Goal: Information Seeking & Learning: Find specific fact

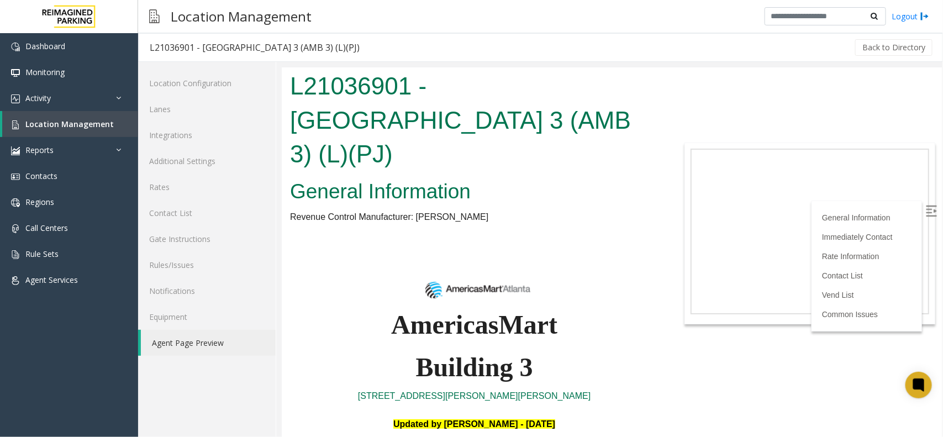
scroll to position [1183, 0]
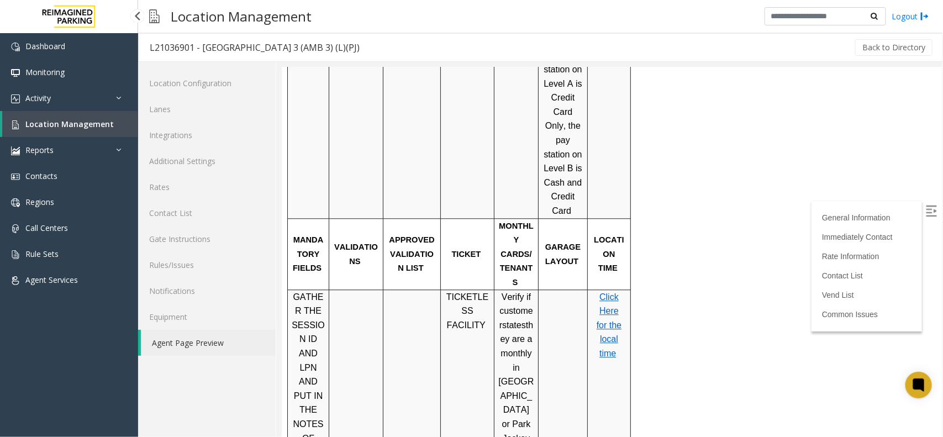
click at [65, 126] on span "Location Management" at bounding box center [69, 124] width 88 height 10
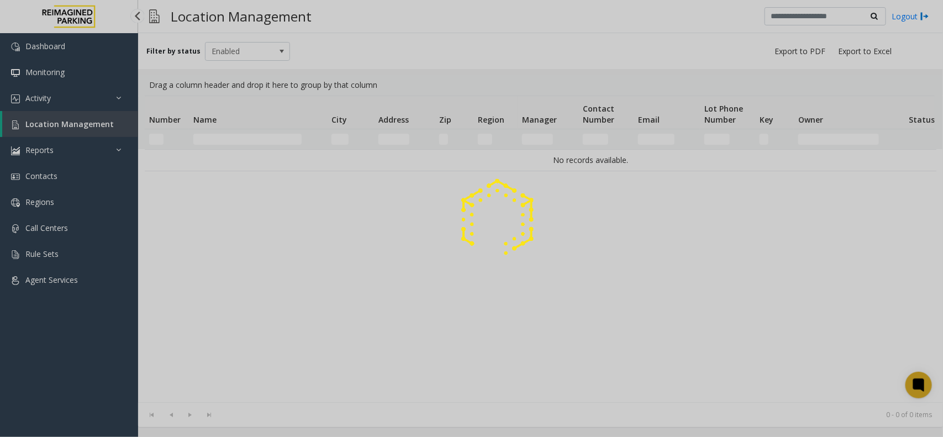
click at [65, 126] on div at bounding box center [471, 218] width 943 height 437
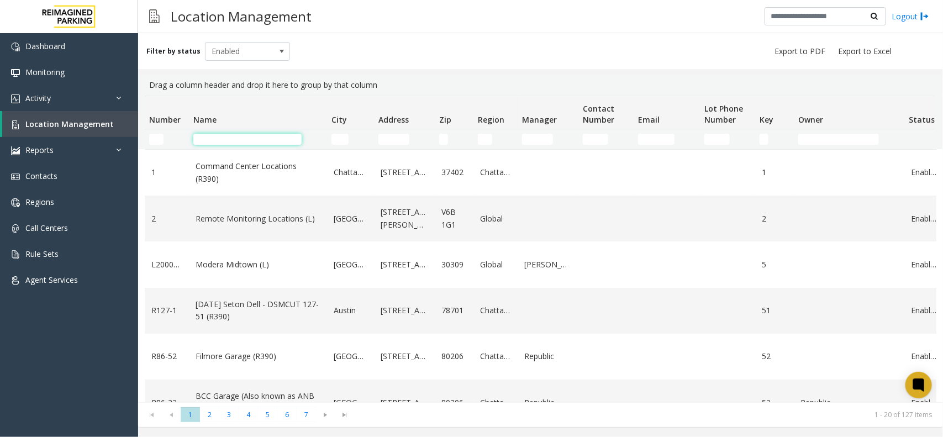
click at [234, 144] on input "Name Filter" at bounding box center [247, 139] width 108 height 11
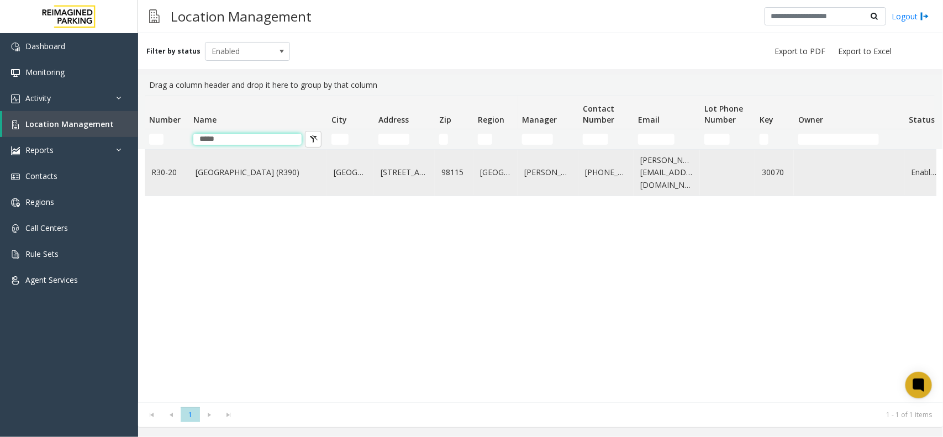
type input "*****"
click at [249, 175] on link "[GEOGRAPHIC_DATA] (R390)" at bounding box center [258, 172] width 125 height 12
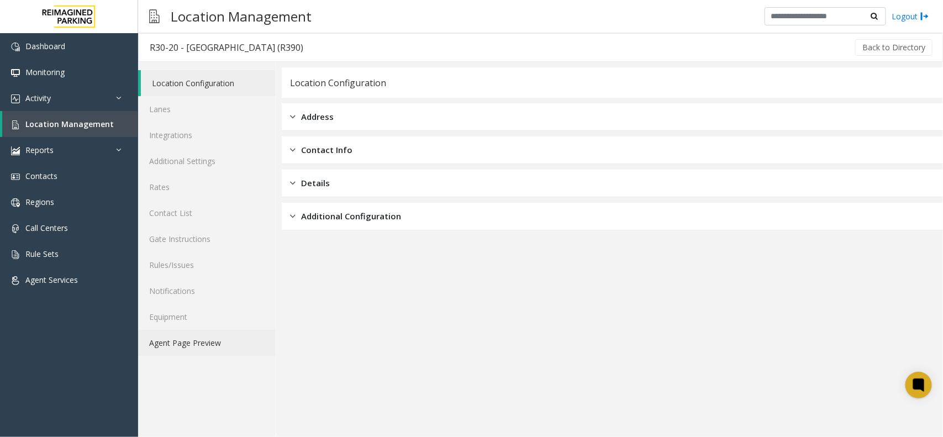
click at [183, 341] on link "Agent Page Preview" at bounding box center [207, 343] width 138 height 26
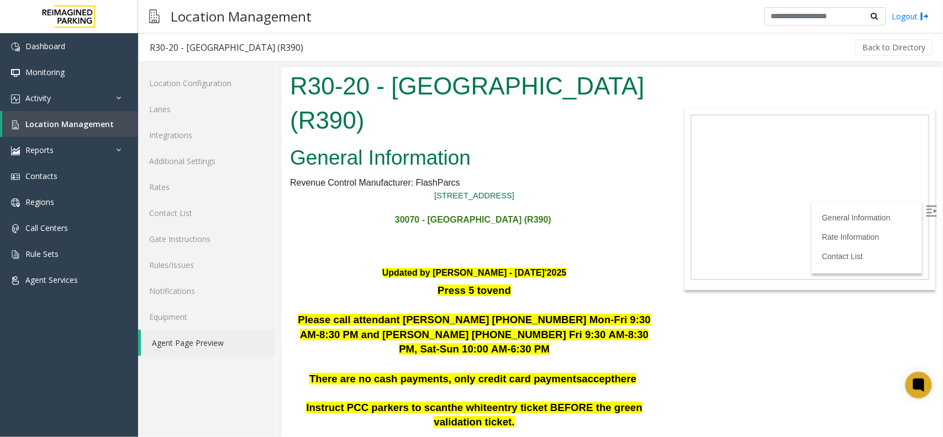
click at [925, 205] on img at bounding box center [930, 210] width 11 height 11
click at [621, 299] on p at bounding box center [473, 305] width 368 height 15
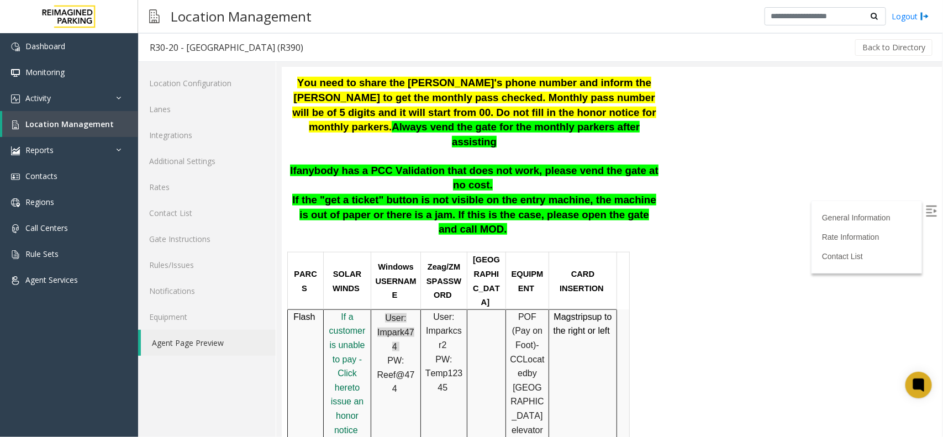
scroll to position [414, 0]
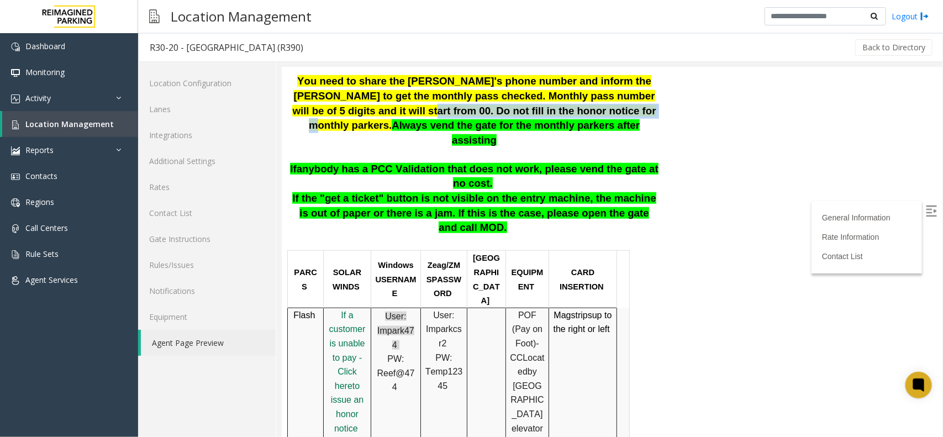
drag, startPoint x: 519, startPoint y: 104, endPoint x: 310, endPoint y: 99, distance: 208.9
click at [310, 99] on span "You need to share the [PERSON_NAME]'s phone number and inform the [PERSON_NAME]…" at bounding box center [473, 103] width 363 height 56
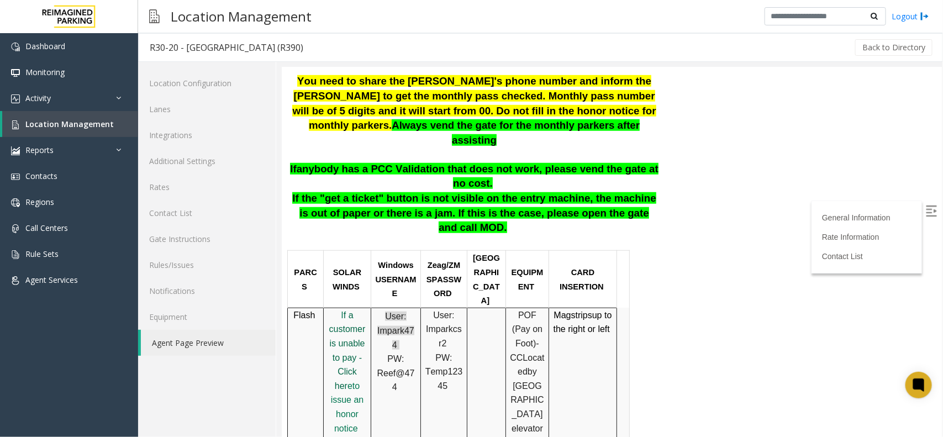
click at [346, 310] on span "f a customer is unable to pay - Click her" at bounding box center [347, 350] width 36 height 80
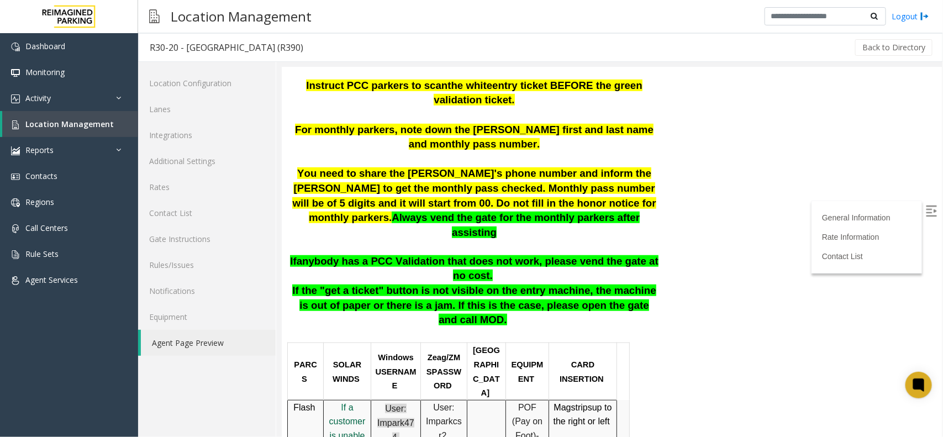
scroll to position [345, 0]
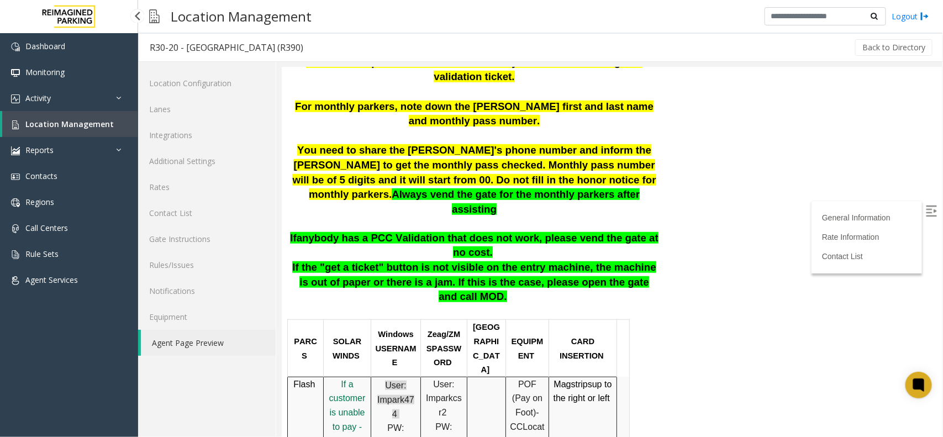
click at [89, 122] on span "Location Management" at bounding box center [69, 124] width 88 height 10
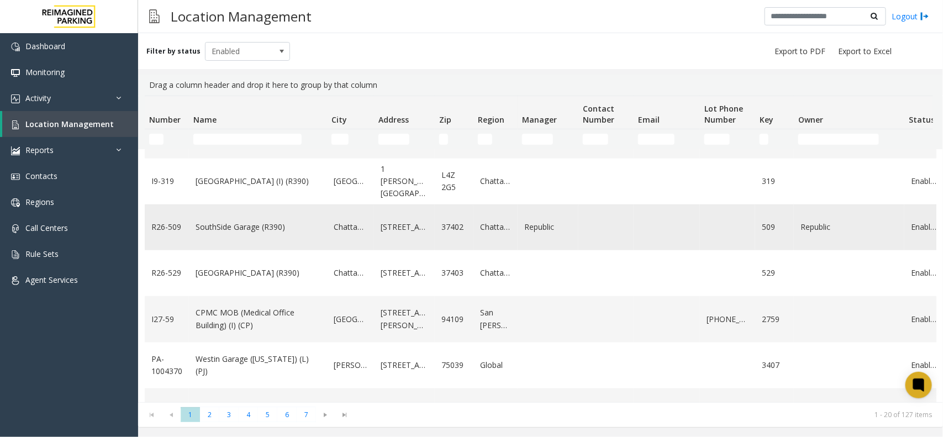
scroll to position [678, 0]
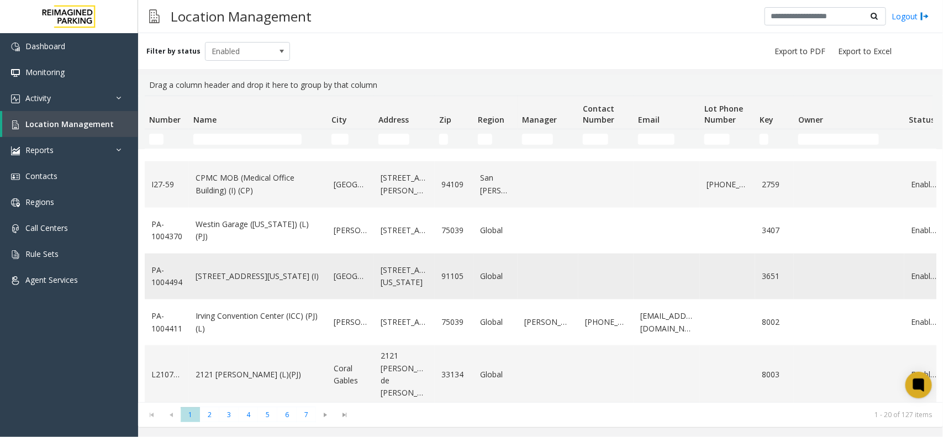
click at [241, 274] on link "[STREET_ADDRESS][US_STATE] (I)" at bounding box center [258, 276] width 125 height 12
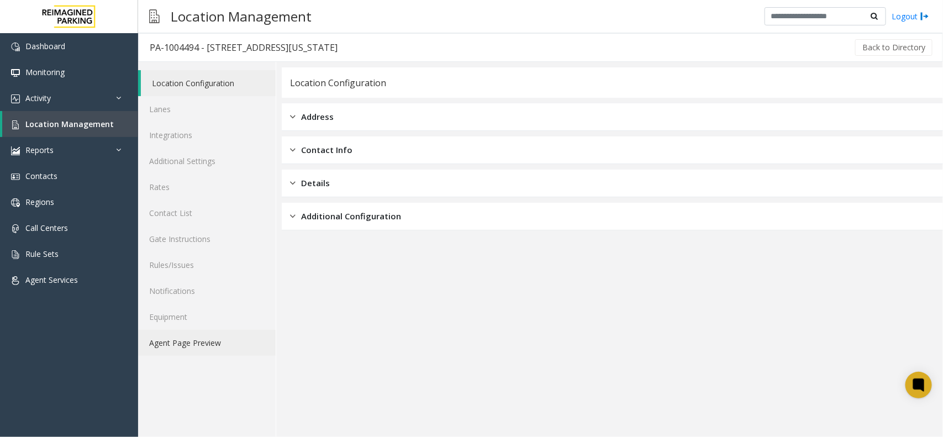
drag, startPoint x: 170, startPoint y: 340, endPoint x: 183, endPoint y: 340, distance: 13.8
click at [170, 341] on link "Agent Page Preview" at bounding box center [207, 343] width 138 height 26
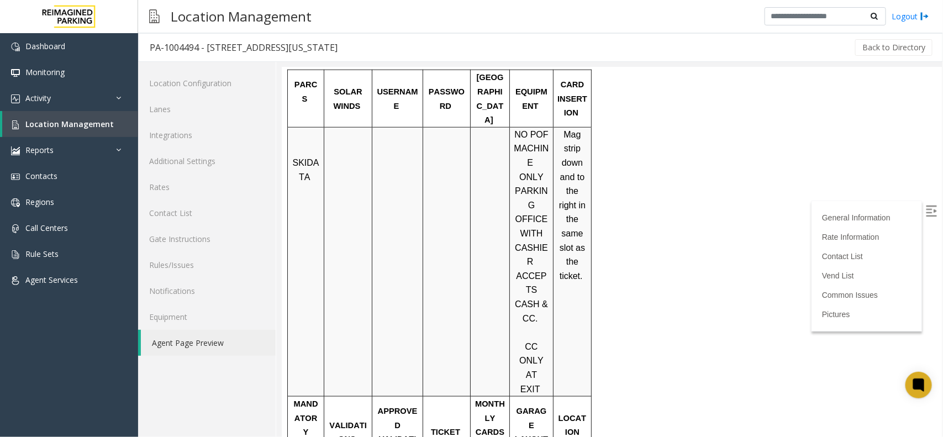
scroll to position [716, 0]
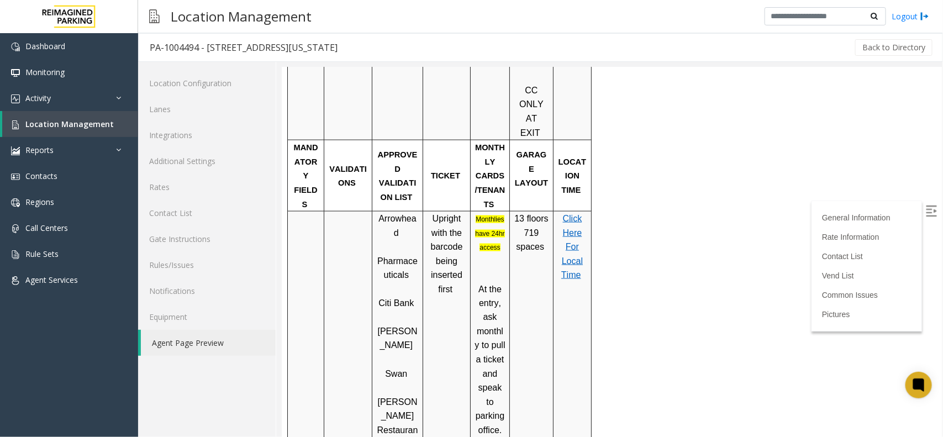
click at [925, 205] on img at bounding box center [930, 210] width 11 height 11
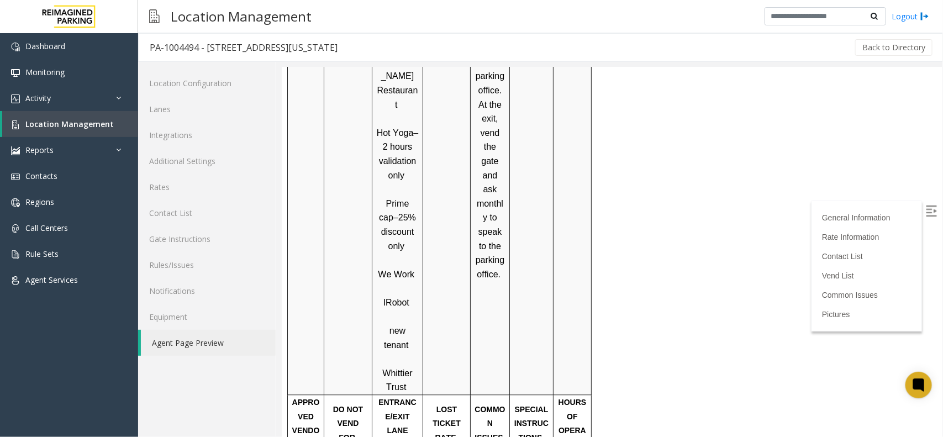
scroll to position [2571, 0]
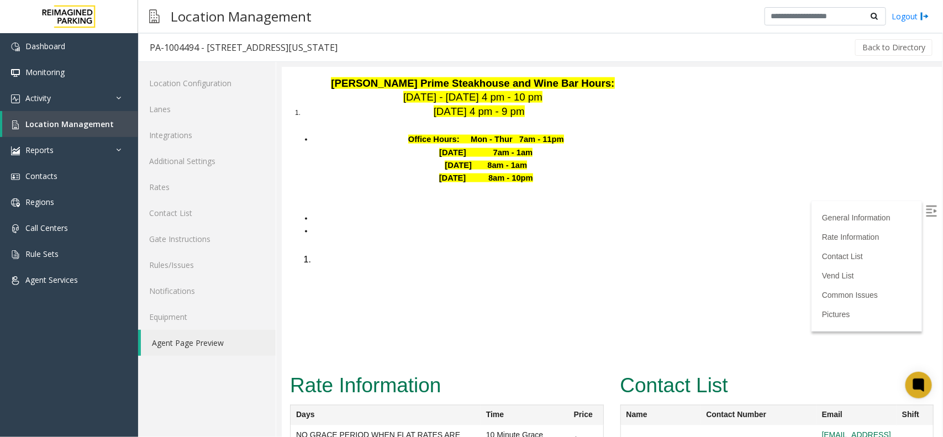
click at [511, 371] on h2 "Rate Information" at bounding box center [446, 385] width 314 height 29
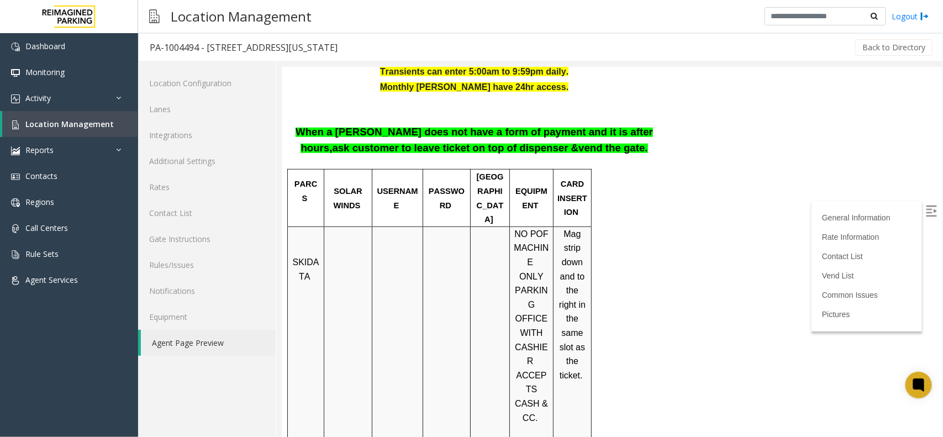
scroll to position [224, 0]
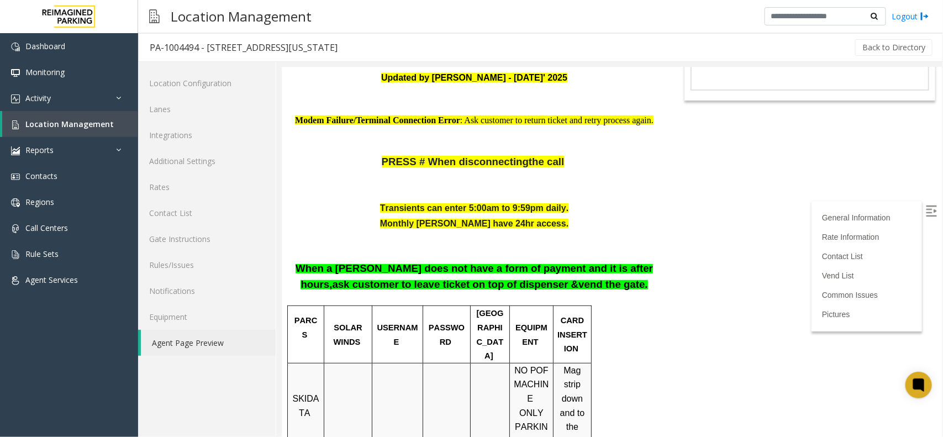
click at [588, 262] on span "When a [PERSON_NAME] does not have a form of payment and it is after hours," at bounding box center [473, 276] width 357 height 28
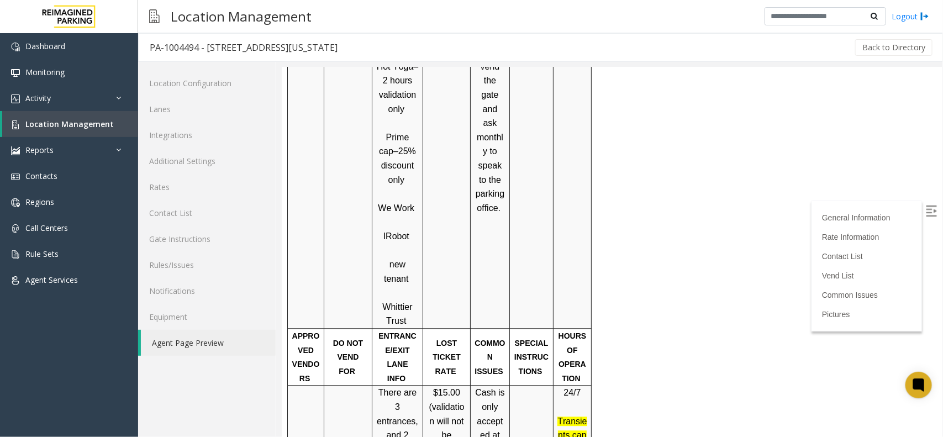
scroll to position [1121, 0]
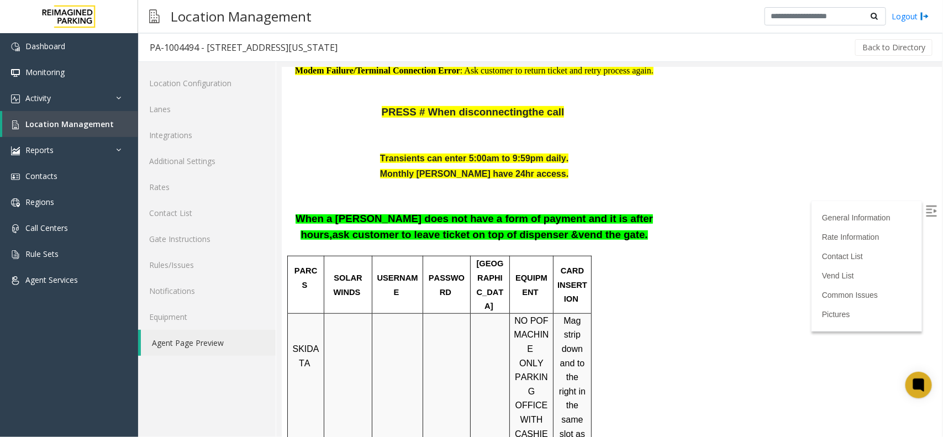
scroll to position [293, 0]
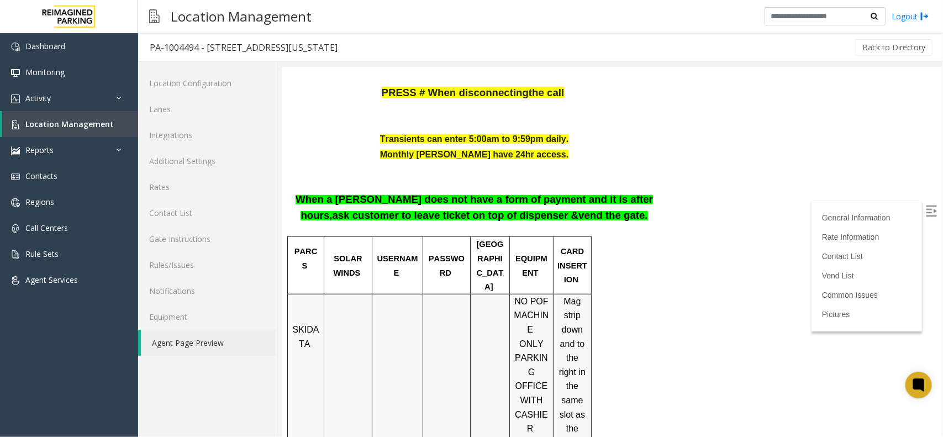
click at [534, 206] on p "When a [PERSON_NAME] does not have a form of payment and it is after hours, ask…" at bounding box center [473, 200] width 368 height 45
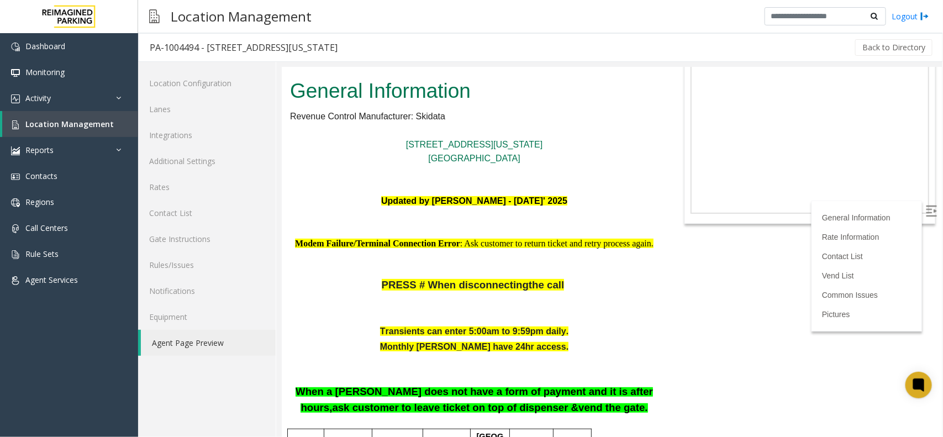
scroll to position [86, 0]
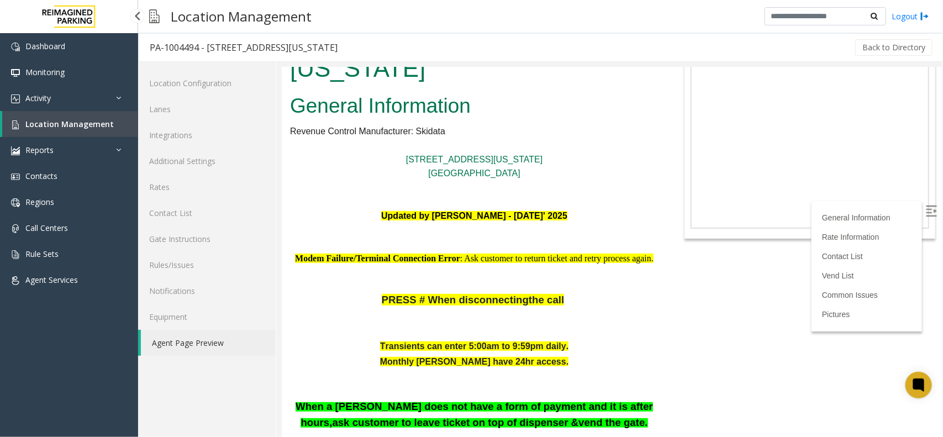
click at [72, 125] on span "Location Management" at bounding box center [69, 124] width 88 height 10
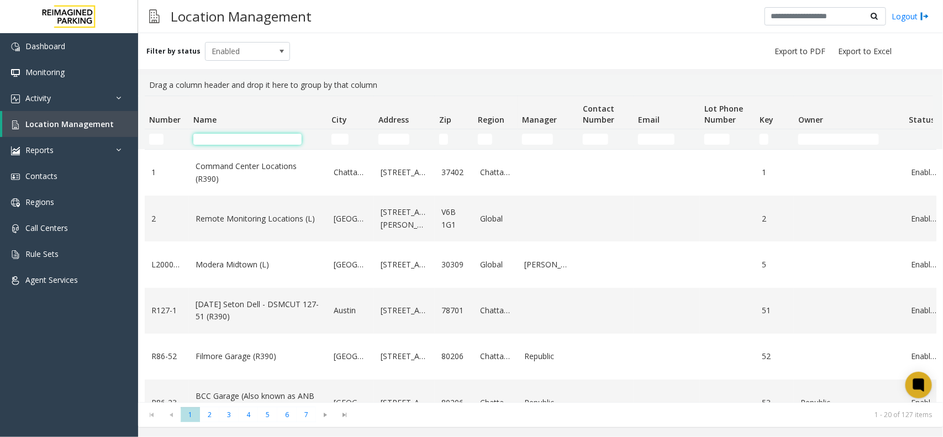
click at [209, 139] on input "Name Filter" at bounding box center [247, 139] width 108 height 11
click at [256, 141] on input "Name Filter" at bounding box center [247, 139] width 108 height 11
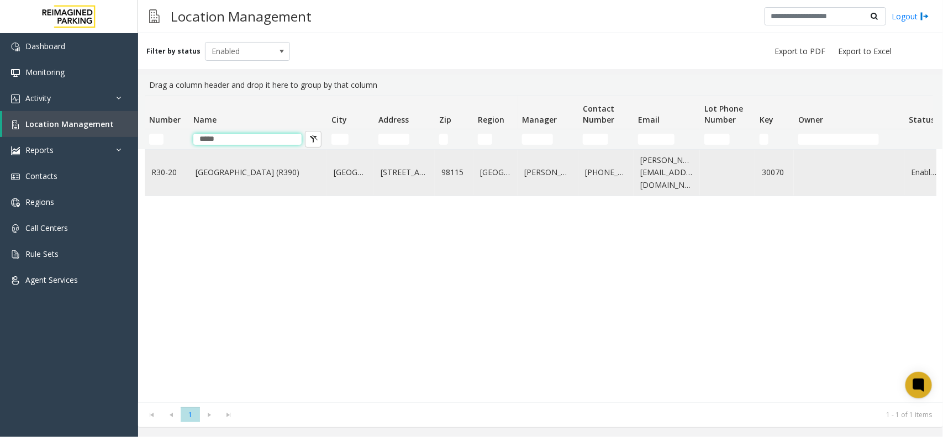
type input "*****"
click at [252, 168] on link "[GEOGRAPHIC_DATA] (R390)" at bounding box center [258, 172] width 125 height 12
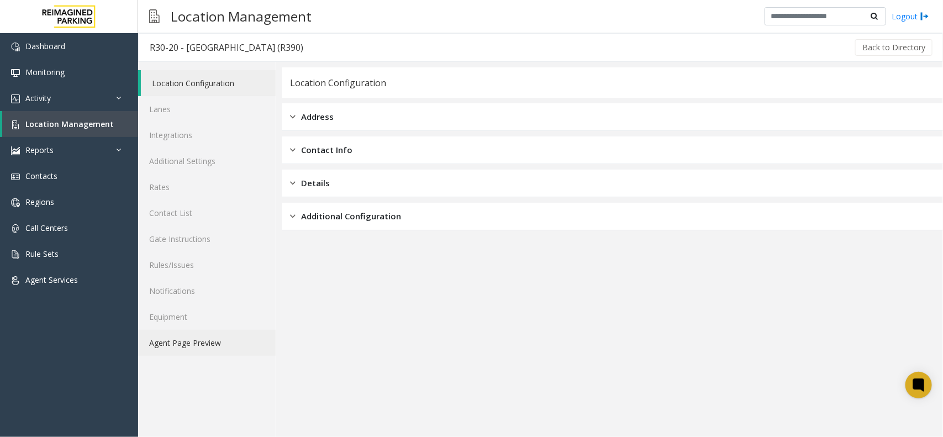
click at [199, 336] on link "Agent Page Preview" at bounding box center [207, 343] width 138 height 26
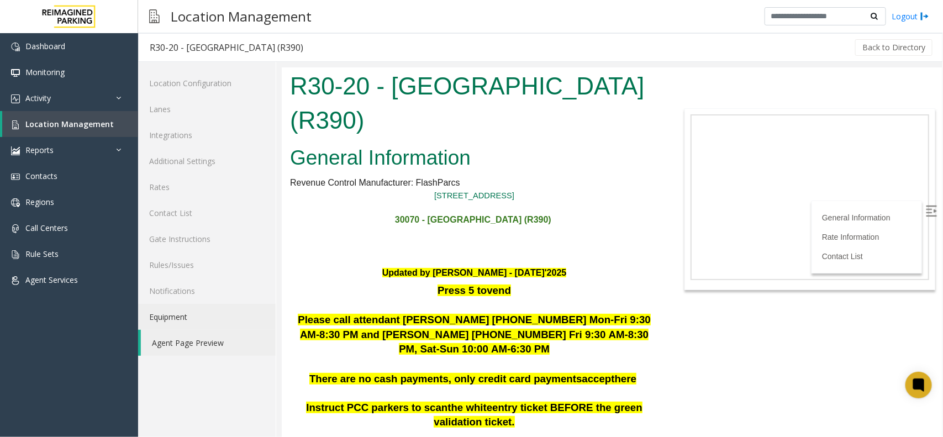
scroll to position [138, 0]
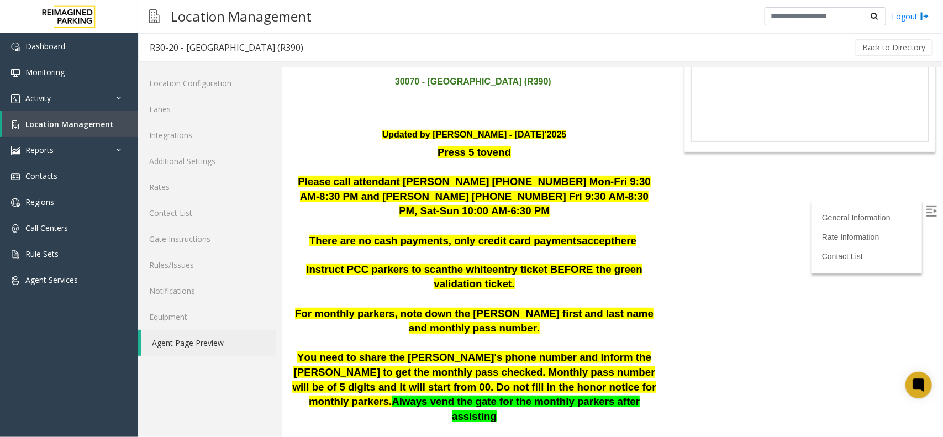
click at [925, 208] on img at bounding box center [930, 210] width 11 height 11
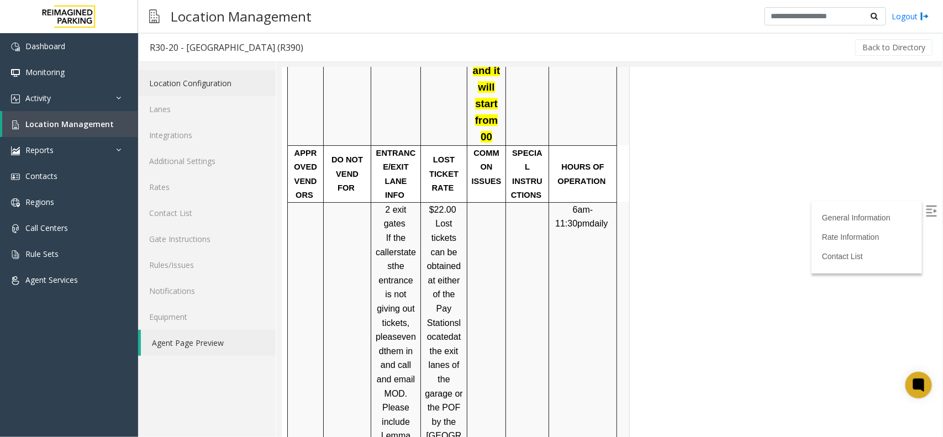
scroll to position [1864, 0]
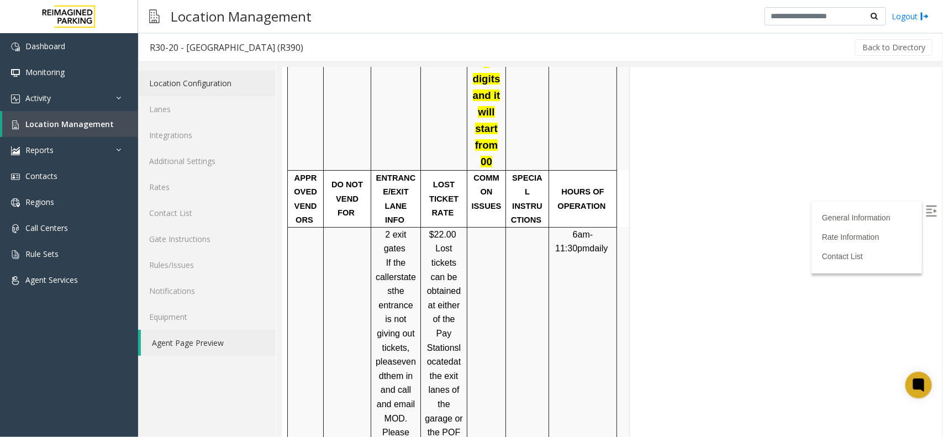
drag, startPoint x: 235, startPoint y: 23, endPoint x: 283, endPoint y: -47, distance: 84.3
click at [53, 120] on span "Location Management" at bounding box center [69, 124] width 88 height 10
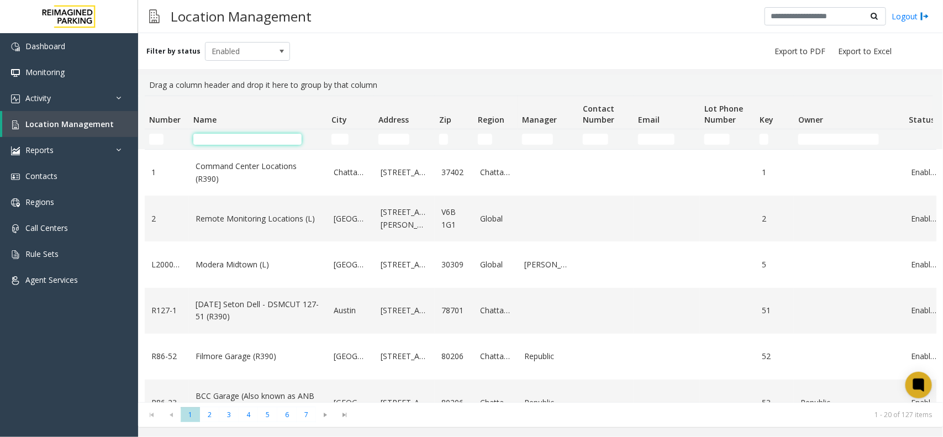
click at [241, 137] on input "Name Filter" at bounding box center [247, 139] width 108 height 11
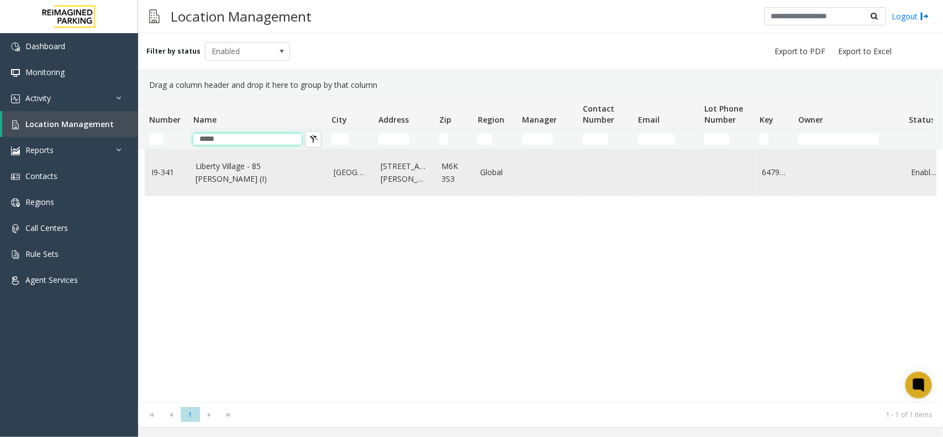
type input "*****"
click at [275, 176] on link "Liberty Village - 85 [PERSON_NAME] (I)" at bounding box center [258, 172] width 125 height 25
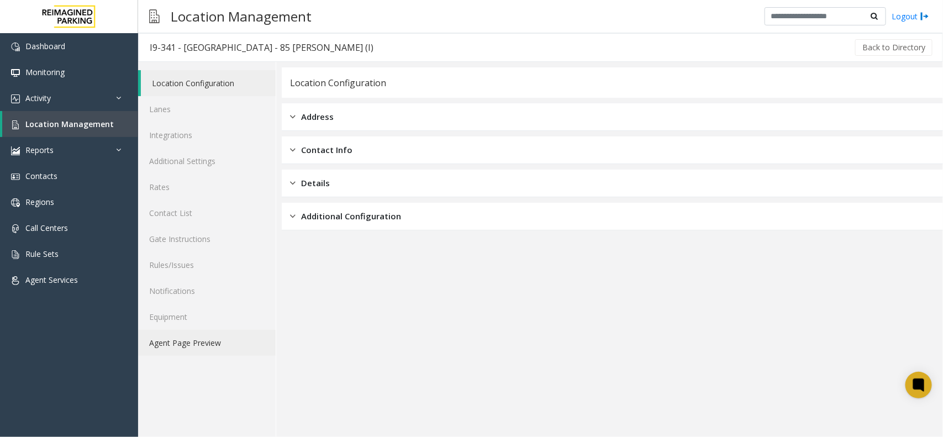
click at [195, 346] on link "Agent Page Preview" at bounding box center [207, 343] width 138 height 26
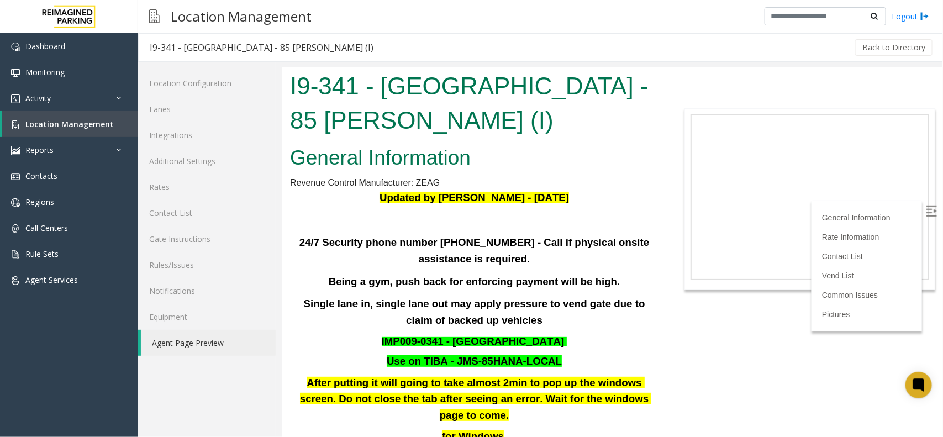
scroll to position [819, 0]
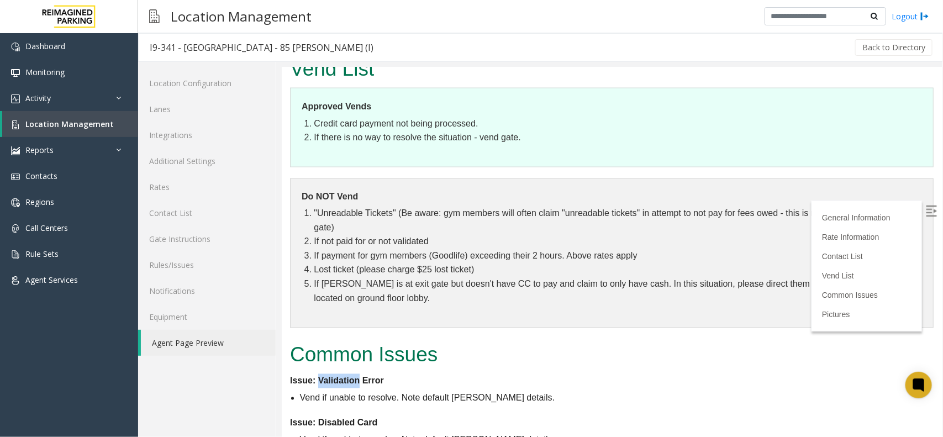
click at [925, 207] on img at bounding box center [930, 210] width 11 height 11
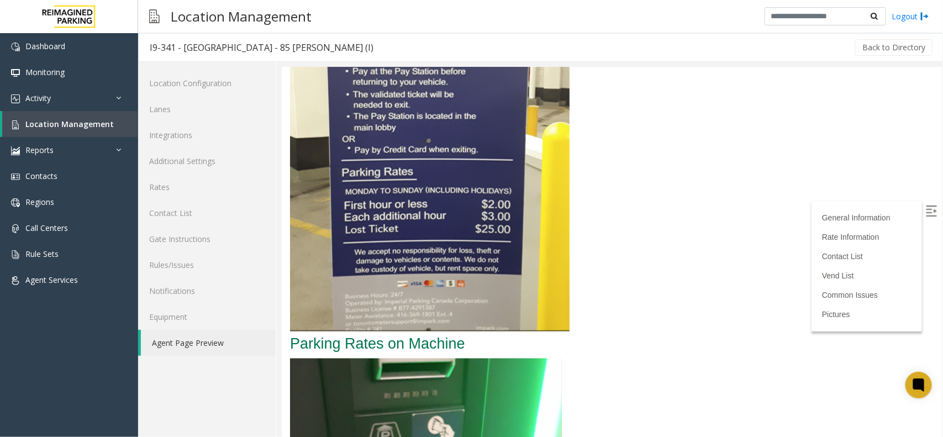
scroll to position [2447, 0]
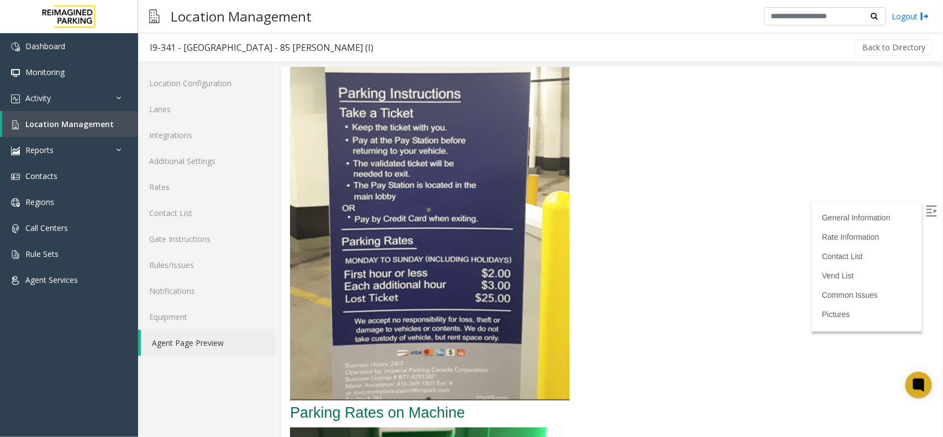
click at [925, 205] on img at bounding box center [930, 210] width 11 height 11
click at [837, 233] on link "Rate Information" at bounding box center [851, 236] width 61 height 9
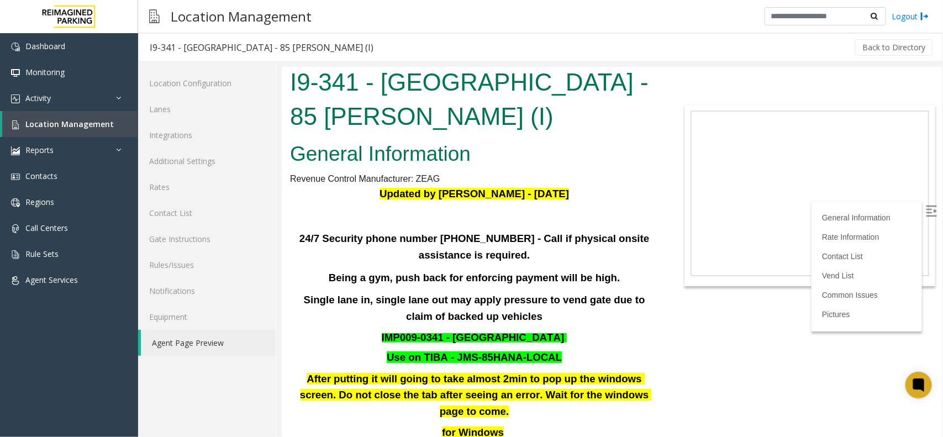
scroll to position [0, 0]
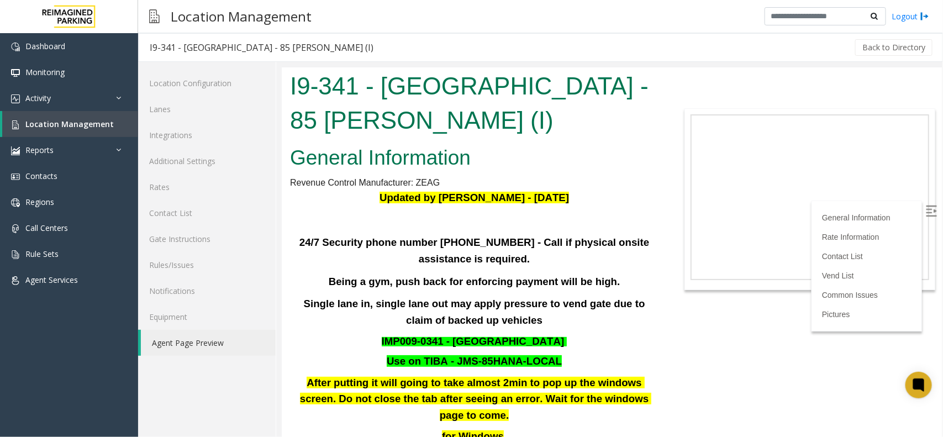
click at [608, 161] on h2 "General Information" at bounding box center [473, 157] width 368 height 29
click at [157, 186] on link "Rates" at bounding box center [207, 187] width 138 height 26
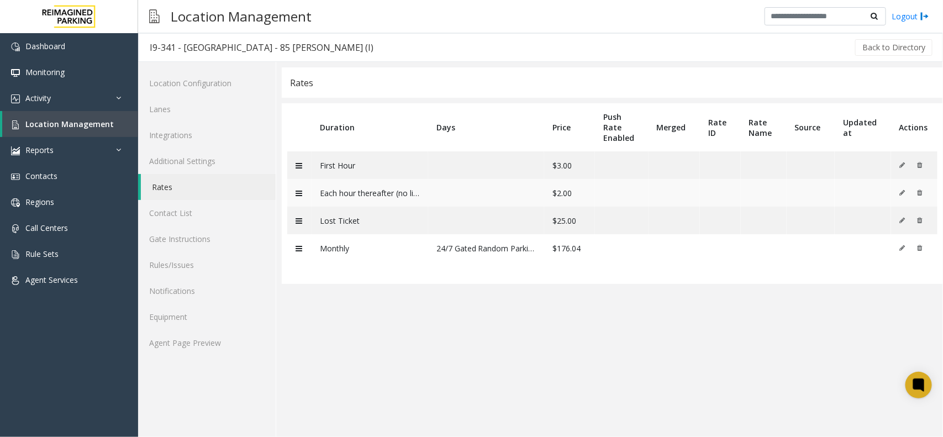
click at [373, 192] on td "Each hour thereafter (no limit)" at bounding box center [370, 193] width 117 height 28
click at [371, 192] on td "Each hour thereafter (no limit)" at bounding box center [370, 193] width 117 height 28
drag, startPoint x: 384, startPoint y: 195, endPoint x: 395, endPoint y: 194, distance: 11.7
click at [384, 195] on td "Each hour thereafter (no limit)" at bounding box center [370, 193] width 117 height 28
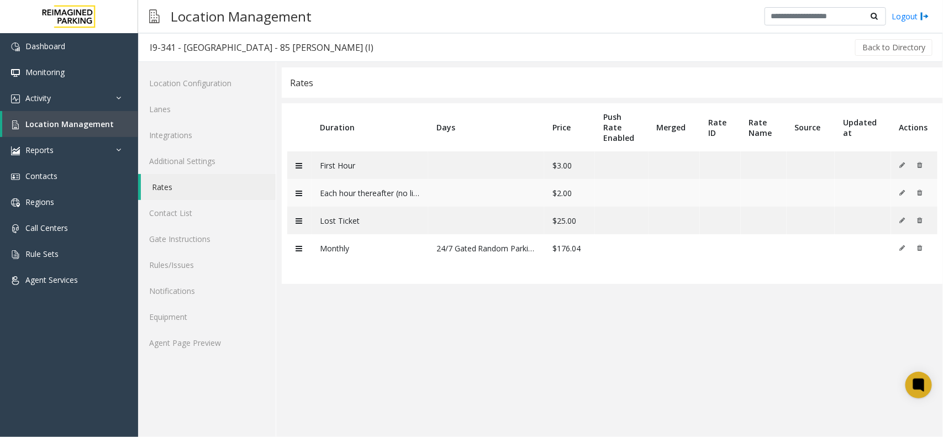
click at [418, 193] on td "Each hour thereafter (no limit)" at bounding box center [370, 193] width 117 height 28
click at [410, 197] on td "Each hour thereafter (no limit)" at bounding box center [370, 193] width 117 height 28
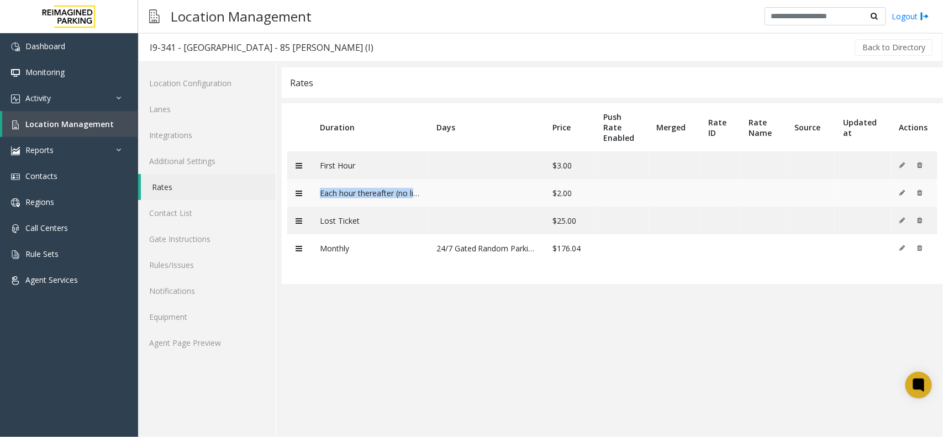
click at [410, 197] on td "Each hour thereafter (no limit)" at bounding box center [370, 193] width 117 height 28
click at [791, 244] on td at bounding box center [811, 248] width 49 height 28
click at [178, 339] on link "Agent Page Preview" at bounding box center [207, 343] width 138 height 26
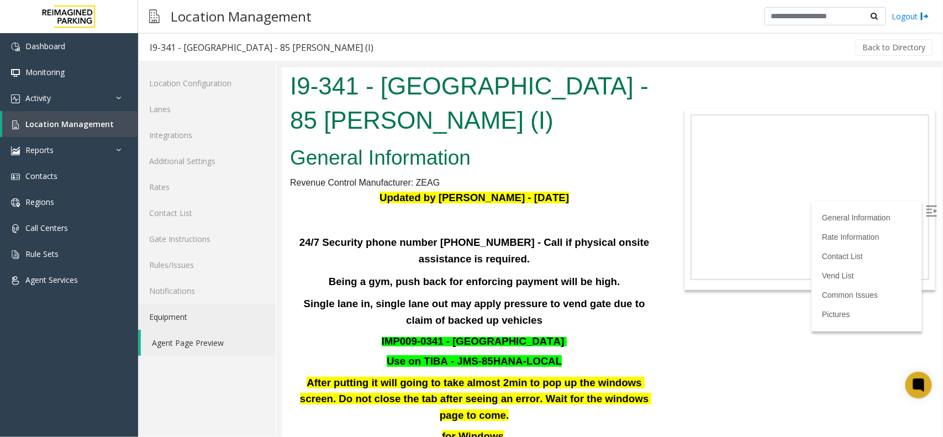
scroll to position [833, 0]
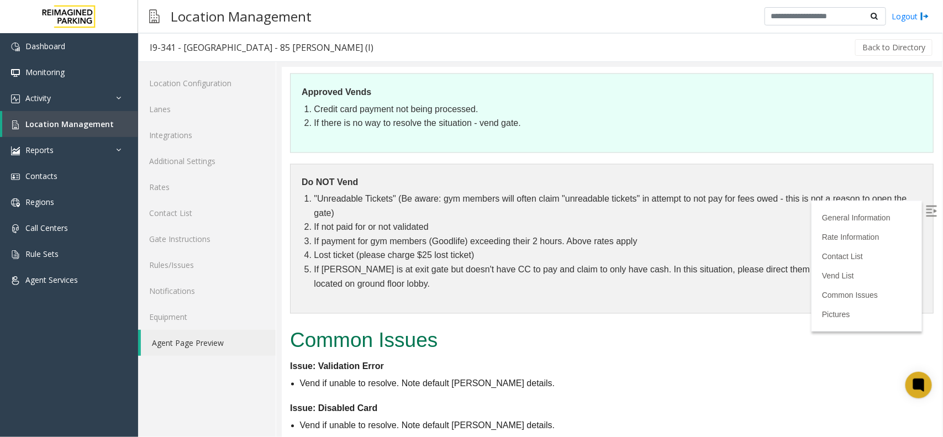
click at [562, 261] on li "Lost ticket (please charge $25 lost ticket)" at bounding box center [617, 255] width 608 height 14
click at [925, 205] on img at bounding box center [930, 210] width 11 height 11
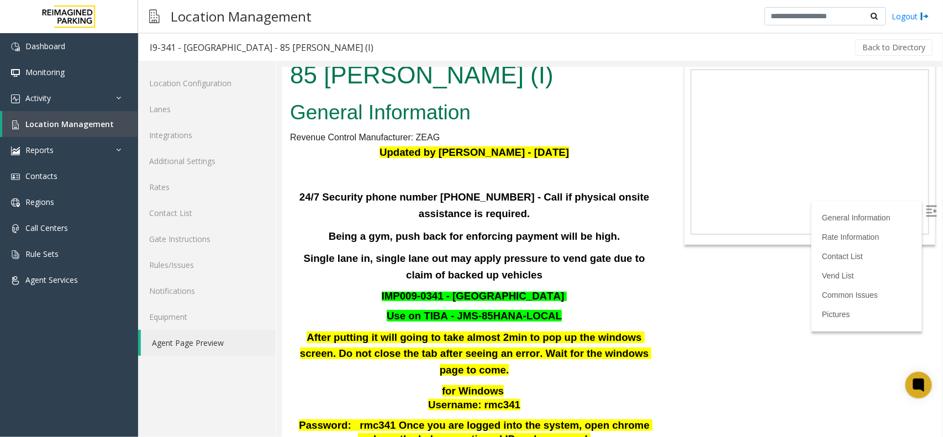
scroll to position [69, 0]
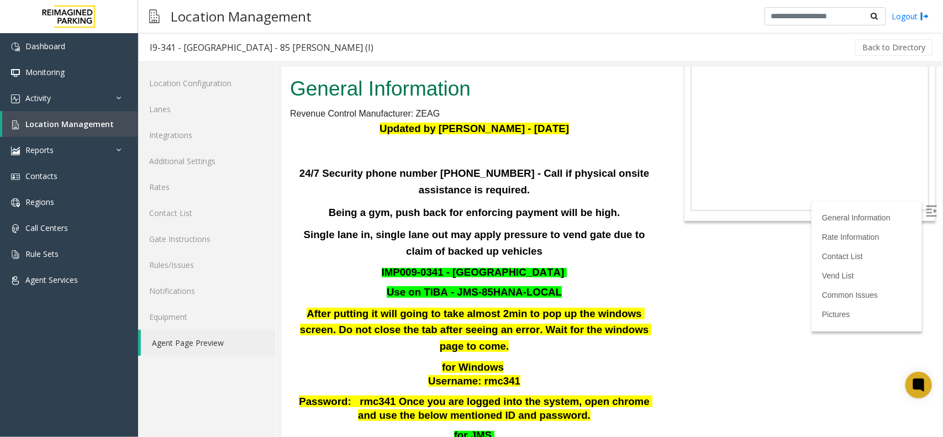
click at [559, 280] on div "Updated by [PERSON_NAME] - [DATE] 24/7 Security phone number [PHONE_NUMBER] - C…" at bounding box center [473, 315] width 368 height 391
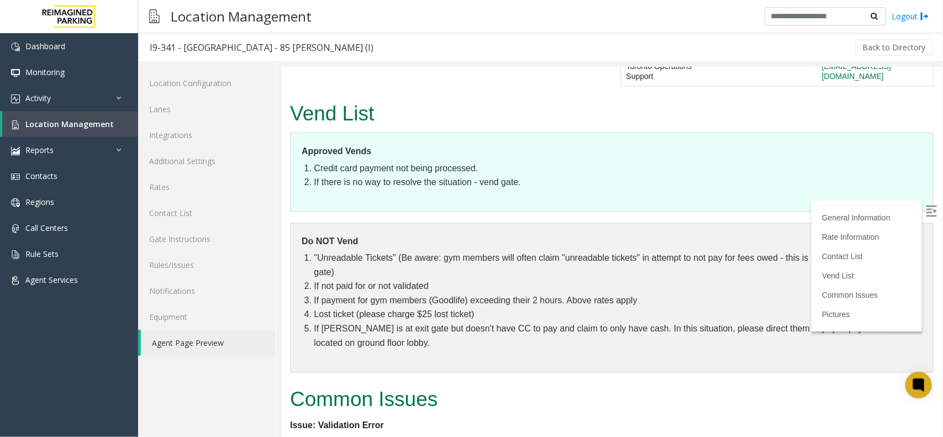
click at [478, 270] on li ""Unreadable Tickets" (Be aware: gym members will often claim "unreadable ticket…" at bounding box center [617, 265] width 608 height 28
click at [671, 302] on li "If payment for gym members (Goodlife) exceeding their 2 hours. Above rates apply" at bounding box center [617, 300] width 608 height 14
click at [334, 291] on li "If not paid for or not validated" at bounding box center [617, 286] width 608 height 14
click at [335, 291] on li "If not paid for or not validated" at bounding box center [617, 286] width 608 height 14
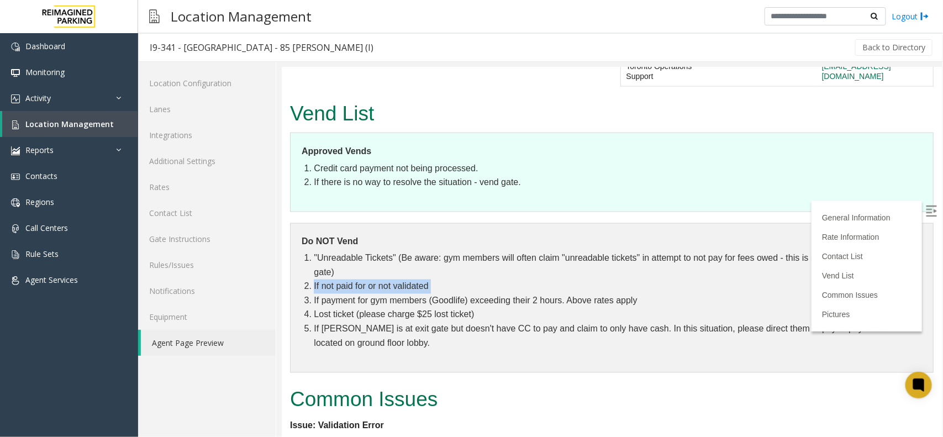
click at [335, 291] on li "If not paid for or not validated" at bounding box center [617, 286] width 608 height 14
click at [440, 289] on li "If not paid for or not validated" at bounding box center [617, 286] width 608 height 14
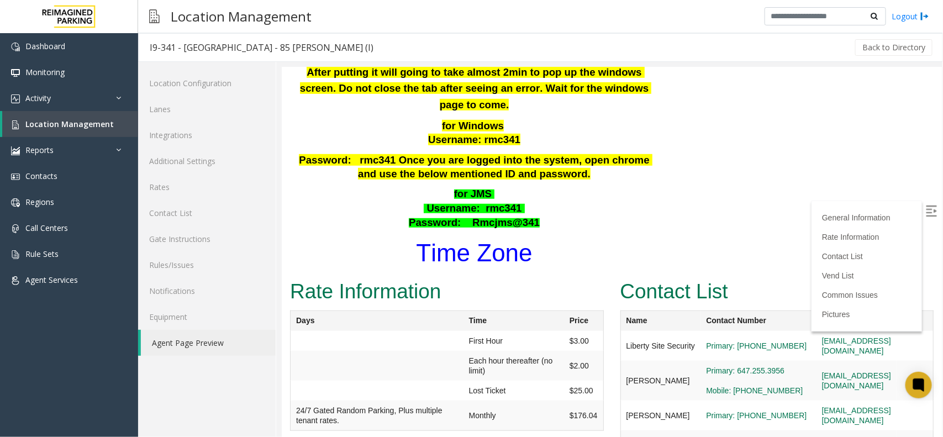
scroll to position [152, 0]
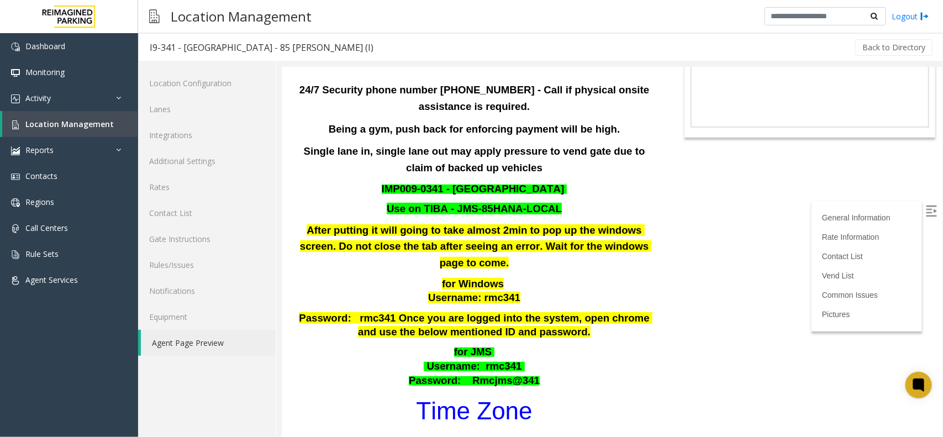
click at [475, 398] on font "Time Zone" at bounding box center [473, 410] width 116 height 27
click at [82, 131] on link "Location Management" at bounding box center [70, 124] width 136 height 26
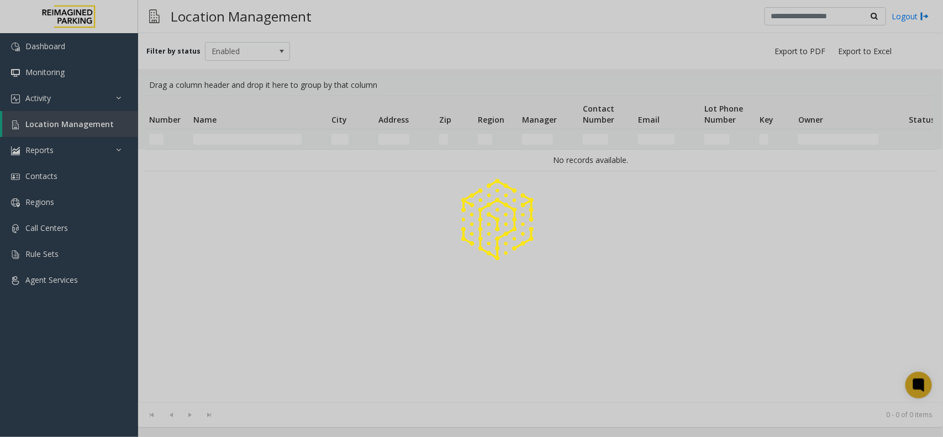
click at [90, 123] on div at bounding box center [471, 218] width 943 height 437
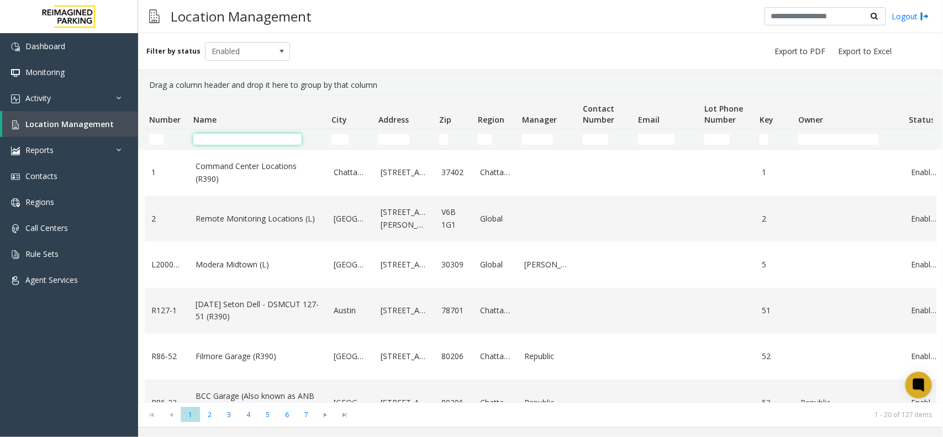
click at [218, 136] on input "Name Filter" at bounding box center [247, 139] width 108 height 11
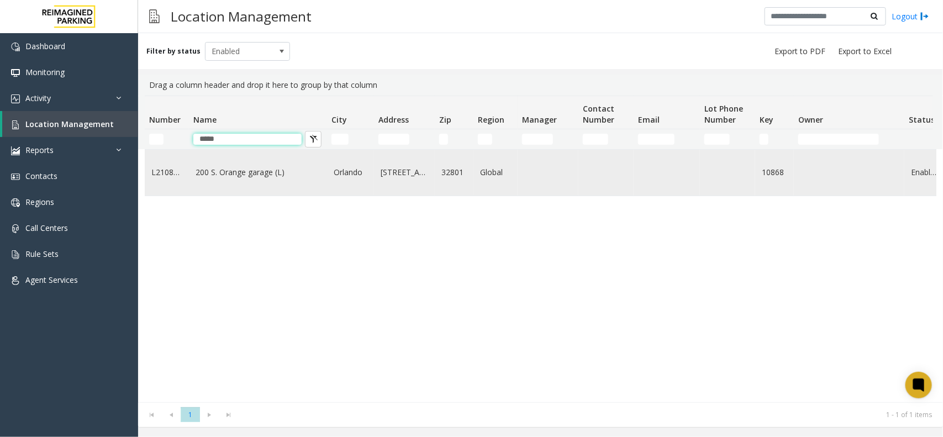
type input "*****"
click at [225, 175] on link "200 S. Orange garage (L)" at bounding box center [258, 172] width 125 height 12
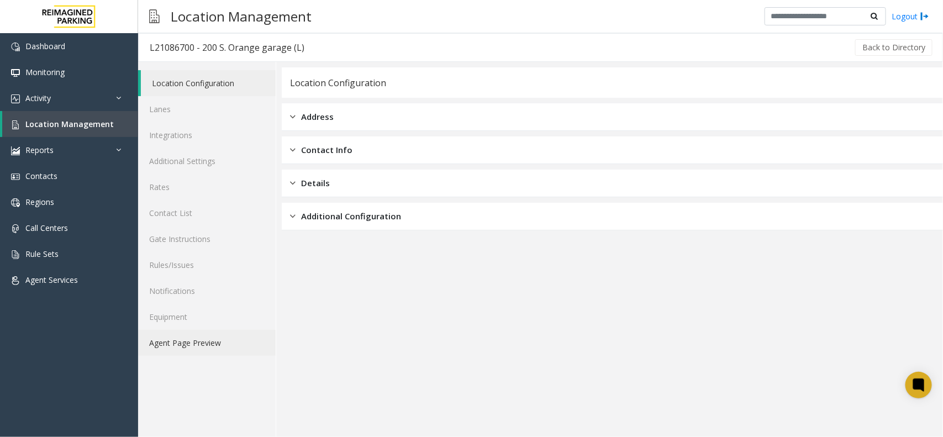
click at [197, 342] on link "Agent Page Preview" at bounding box center [207, 343] width 138 height 26
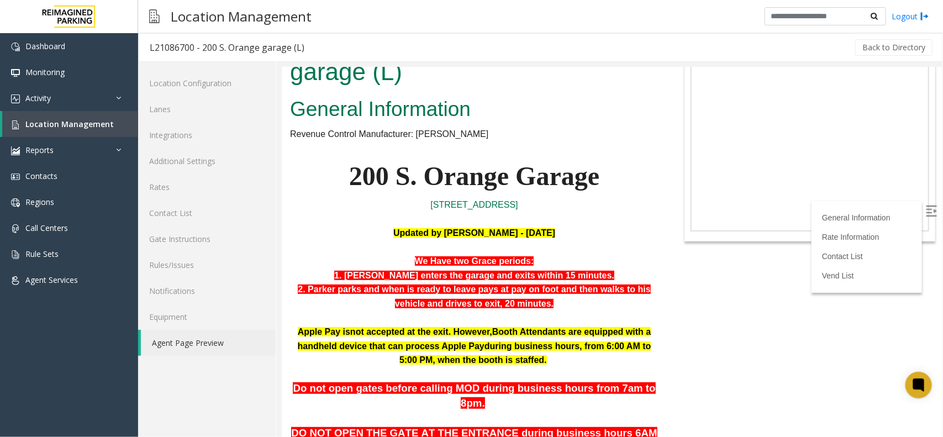
scroll to position [69, 0]
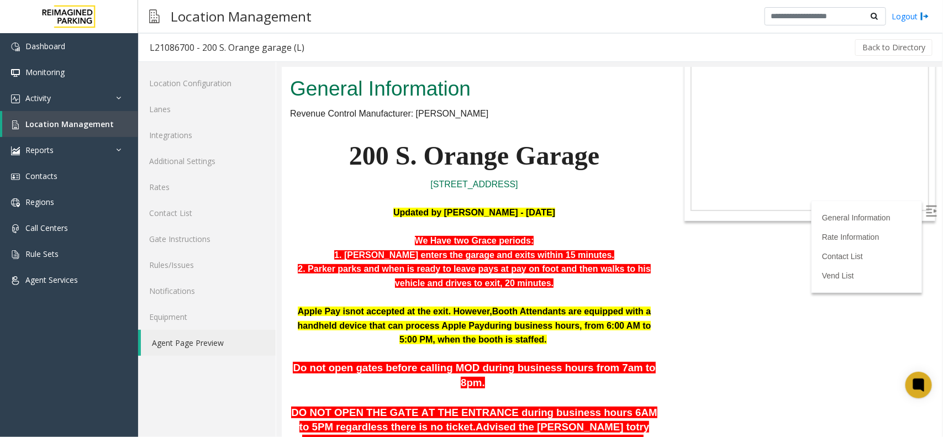
click at [627, 182] on p "[STREET_ADDRESS]" at bounding box center [473, 184] width 368 height 14
click at [75, 123] on span "Location Management" at bounding box center [69, 124] width 88 height 10
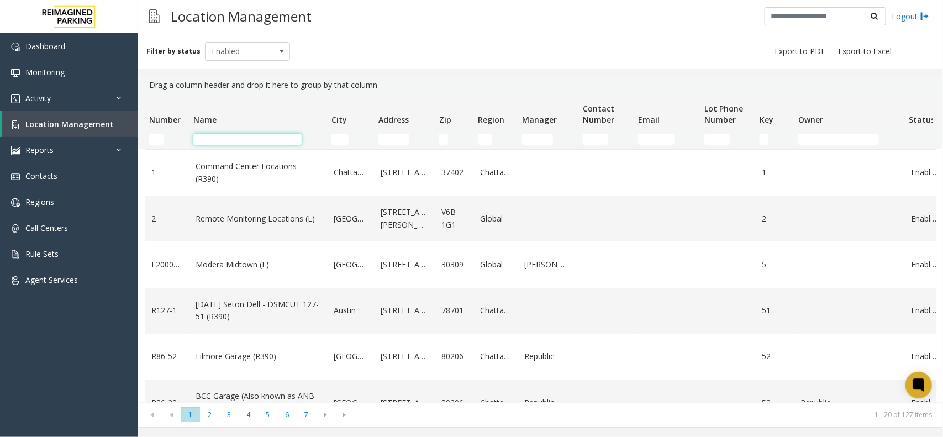
click at [223, 137] on input "Name Filter" at bounding box center [247, 139] width 108 height 11
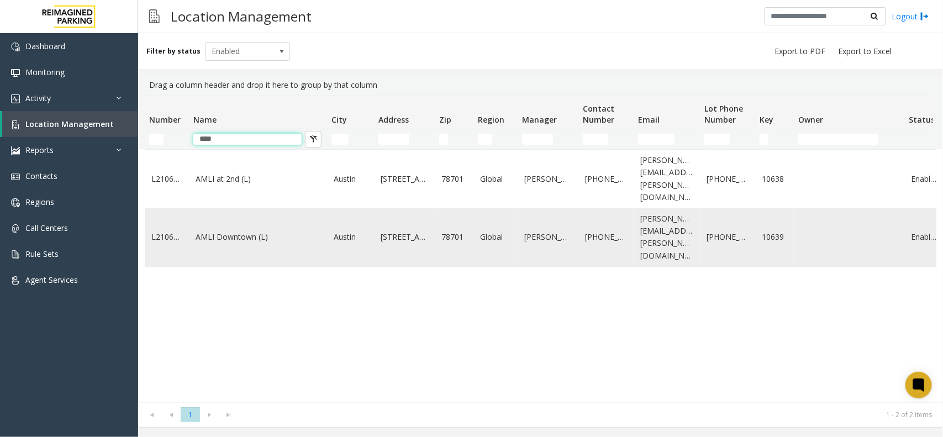
type input "****"
click at [236, 231] on link "AMLI Downtown (L)" at bounding box center [258, 237] width 125 height 12
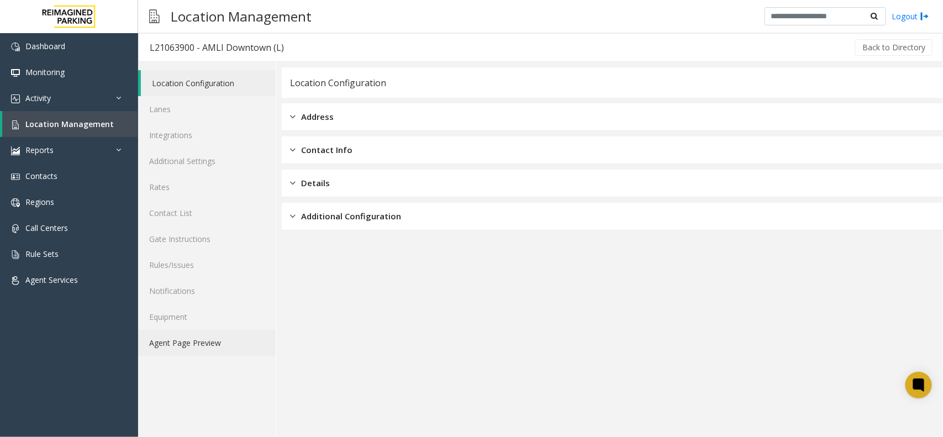
click at [159, 340] on link "Agent Page Preview" at bounding box center [207, 343] width 138 height 26
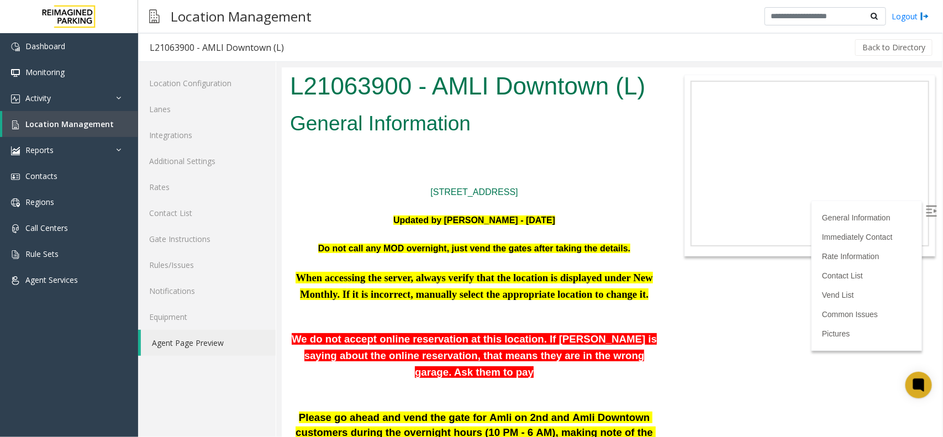
scroll to position [69, 0]
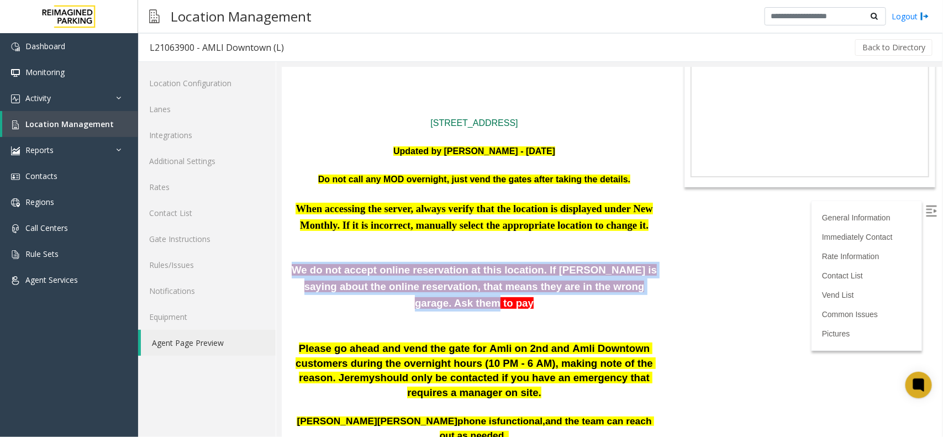
drag, startPoint x: 296, startPoint y: 271, endPoint x: 648, endPoint y: 294, distance: 353.1
click at [648, 294] on p "We do not accept online reservation at this location. If [PERSON_NAME] is sayin…" at bounding box center [473, 286] width 368 height 50
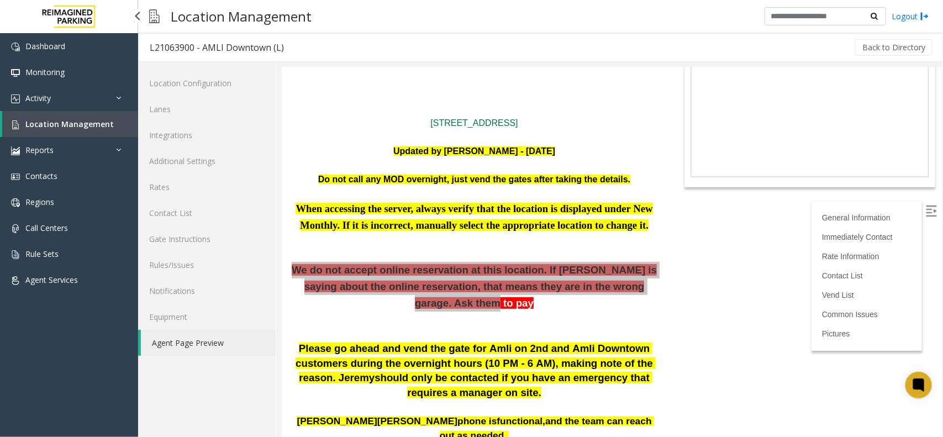
click at [73, 120] on span "Location Management" at bounding box center [69, 124] width 88 height 10
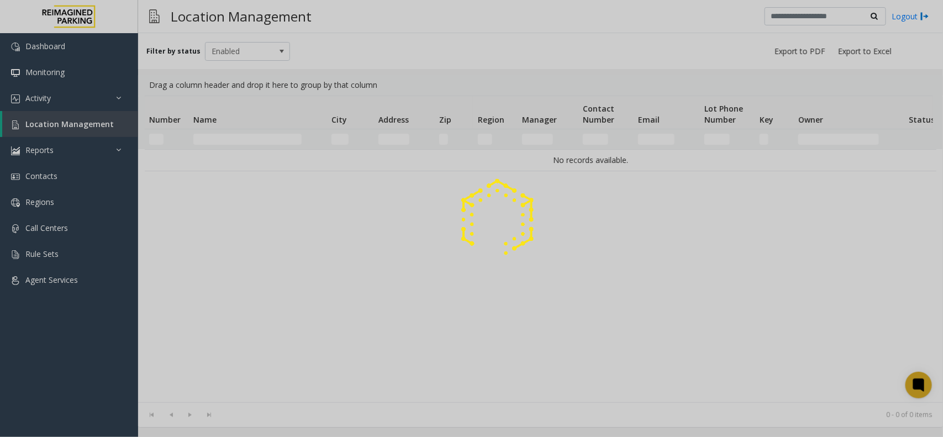
click at [73, 120] on div at bounding box center [471, 218] width 943 height 437
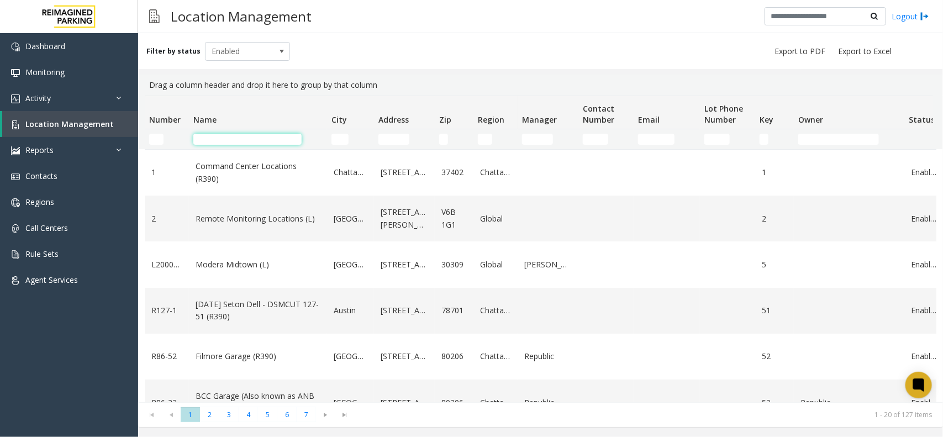
click at [219, 140] on input "Name Filter" at bounding box center [247, 139] width 108 height 11
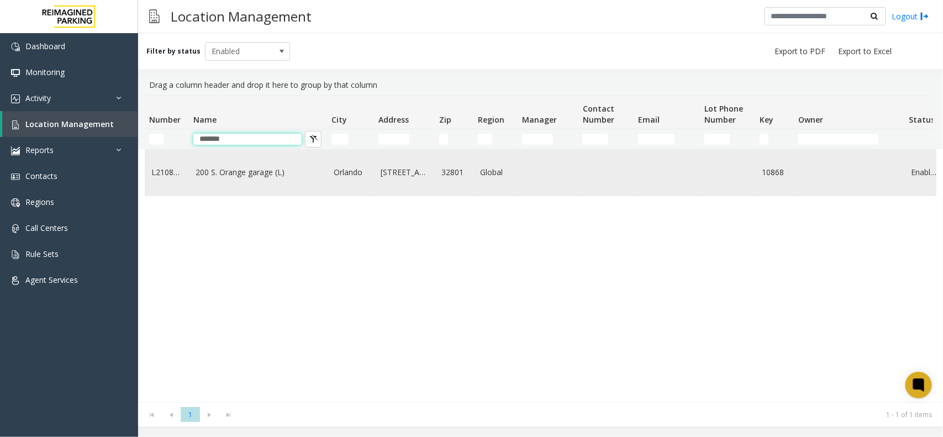
type input "******"
click at [230, 172] on link "200 S. Orange garage (L)" at bounding box center [258, 172] width 125 height 12
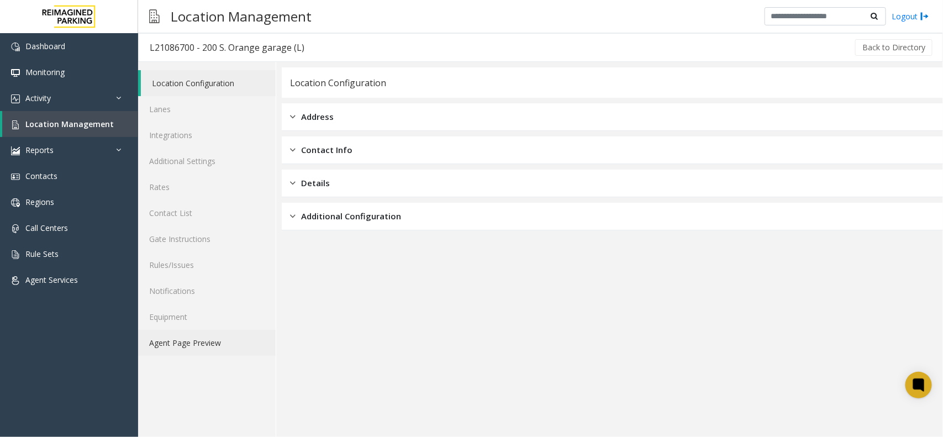
click at [185, 339] on link "Agent Page Preview" at bounding box center [207, 343] width 138 height 26
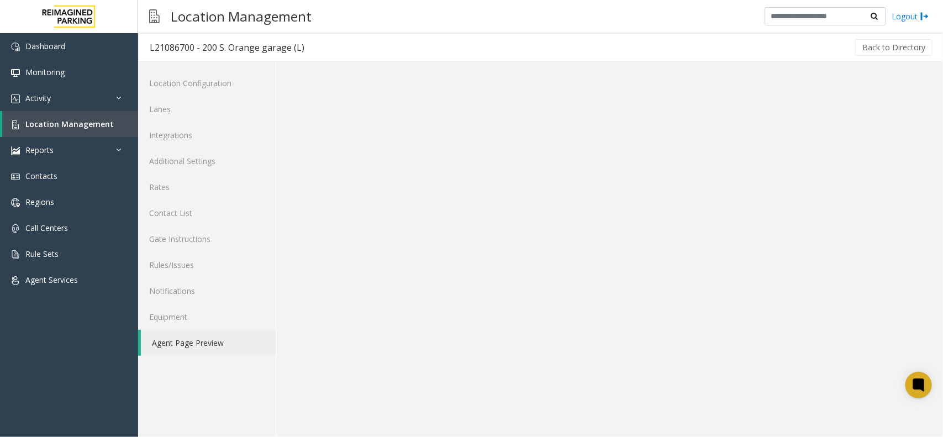
click at [185, 339] on link "Agent Page Preview" at bounding box center [208, 343] width 135 height 26
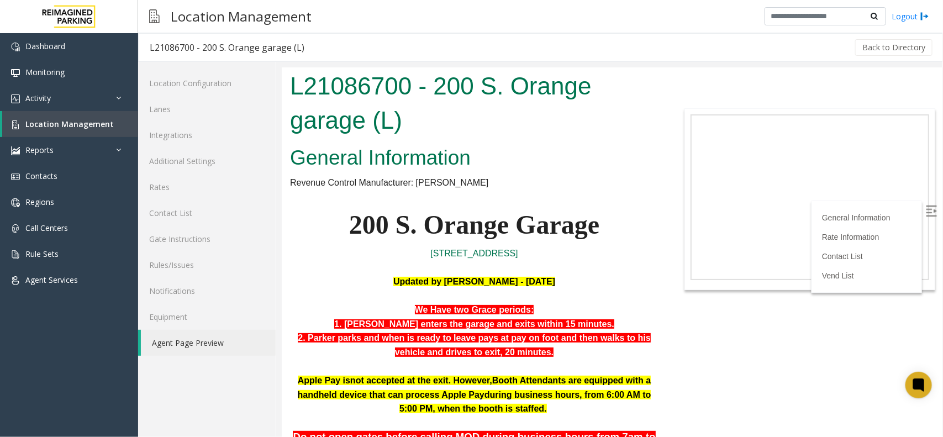
click at [925, 209] on img at bounding box center [930, 210] width 11 height 11
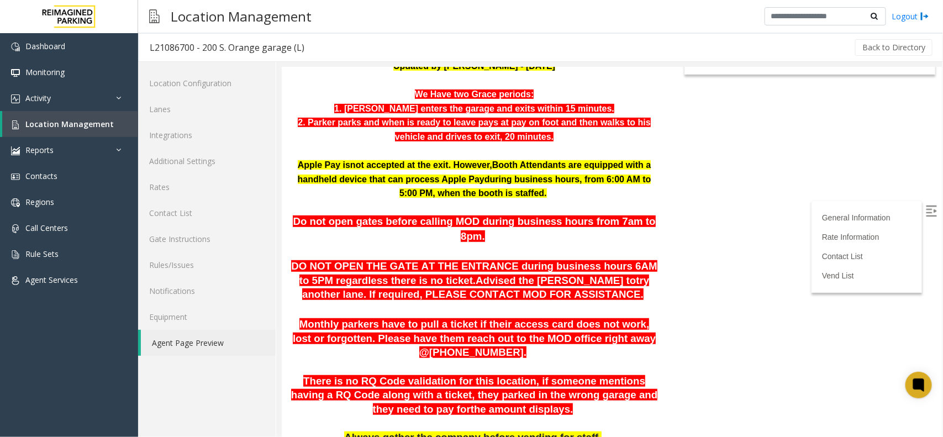
scroll to position [213, 0]
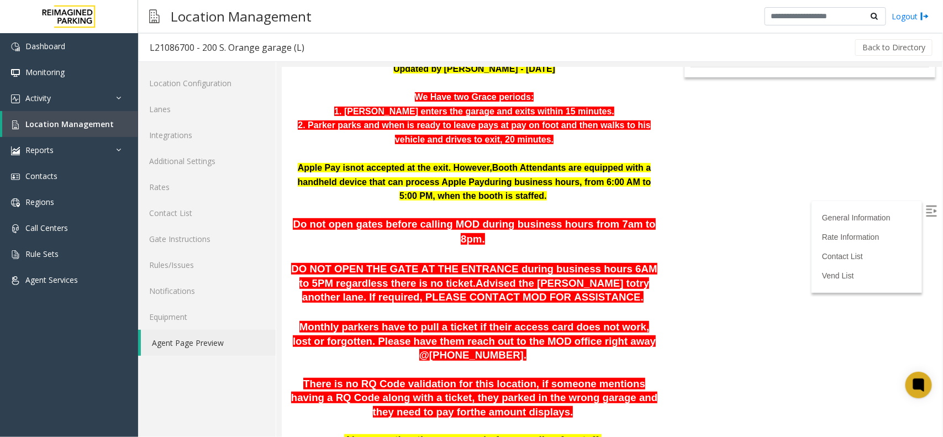
click at [736, 217] on html "L21086700 - 200 S. Orange garage (L) General Information Revenue Control Manufa…" at bounding box center [611, 39] width 660 height 370
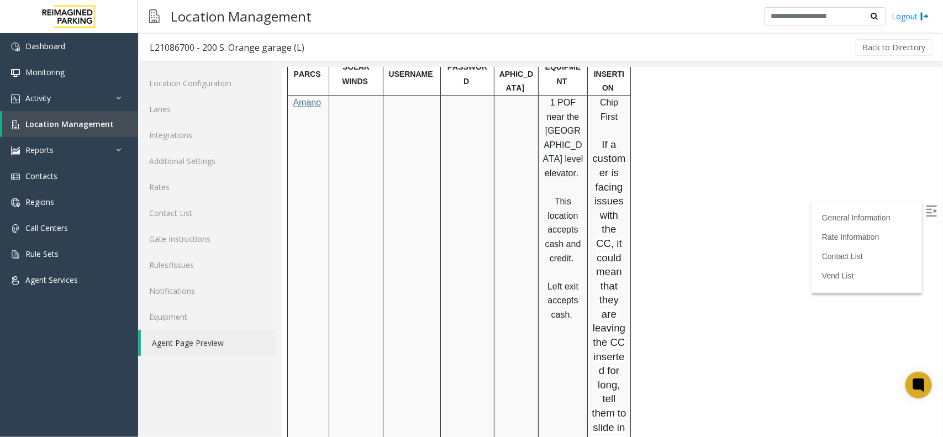
scroll to position [1110, 0]
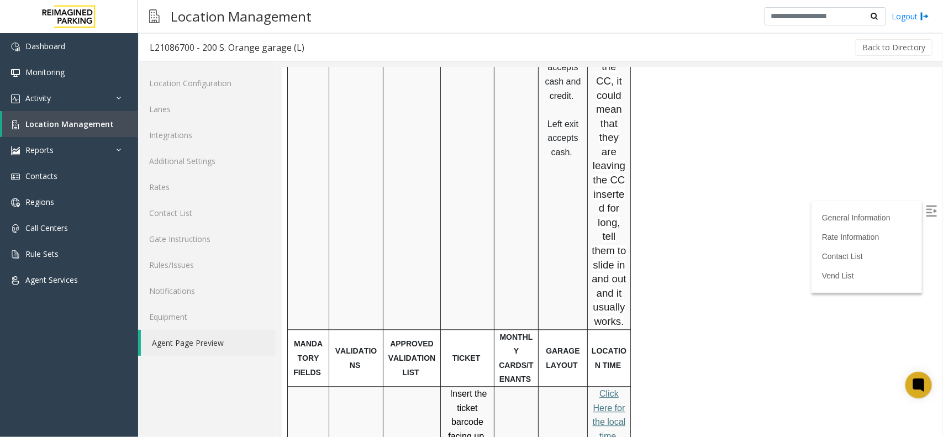
click at [609, 388] on span "lick Here for the local time" at bounding box center [608, 414] width 33 height 52
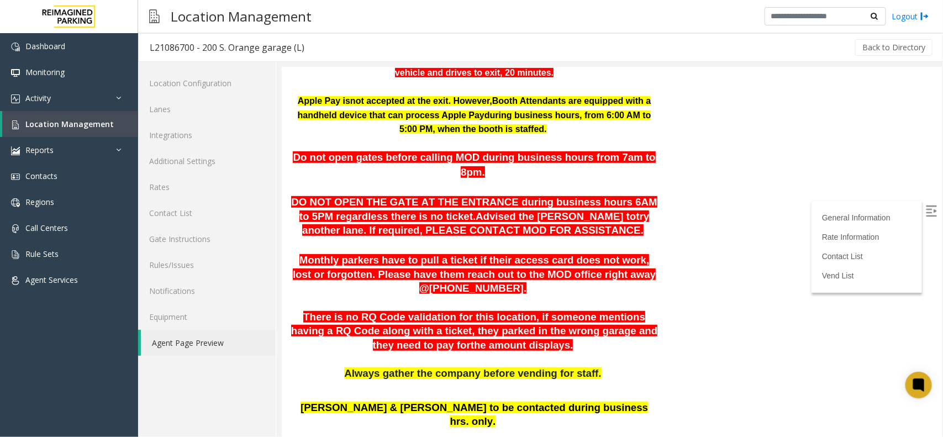
scroll to position [282, 0]
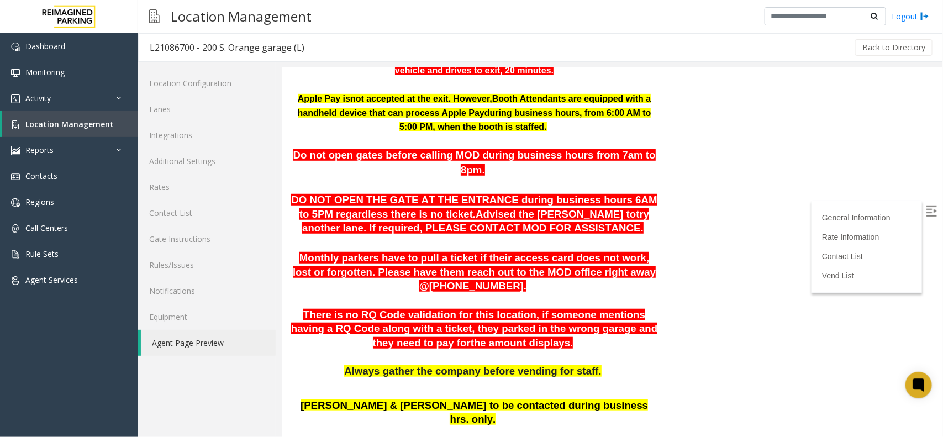
click at [597, 214] on p "DO NOT OPEN THE GATE AT THE ENTRANCE during business hours 6AM to 5PM regardles…" at bounding box center [473, 214] width 368 height 43
click at [530, 332] on p "There is no RQ Code validation for this location, if someone mentions having a …" at bounding box center [473, 329] width 368 height 43
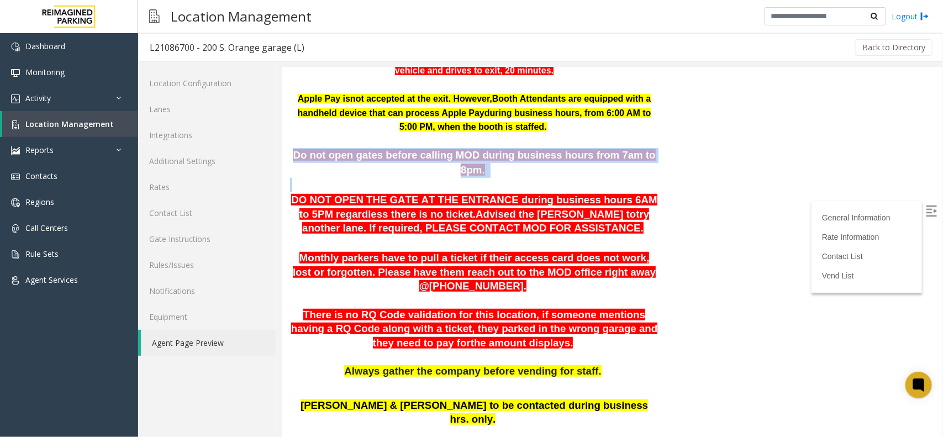
drag, startPoint x: 296, startPoint y: 152, endPoint x: 647, endPoint y: 161, distance: 351.4
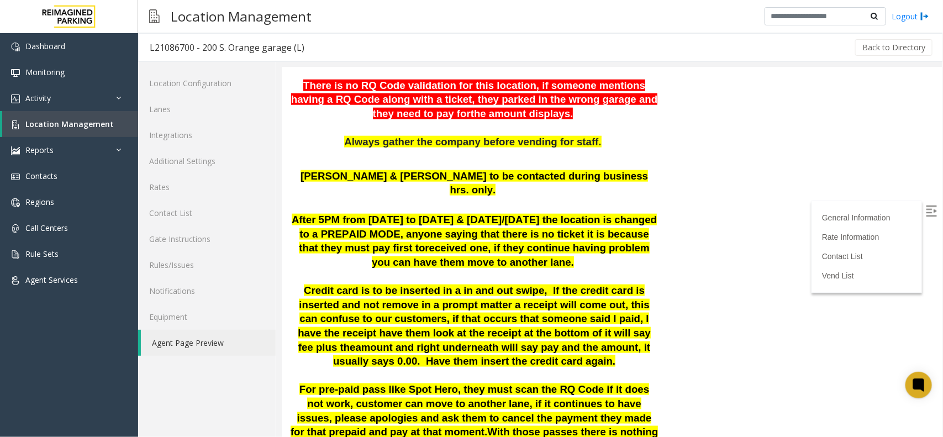
scroll to position [489, 0]
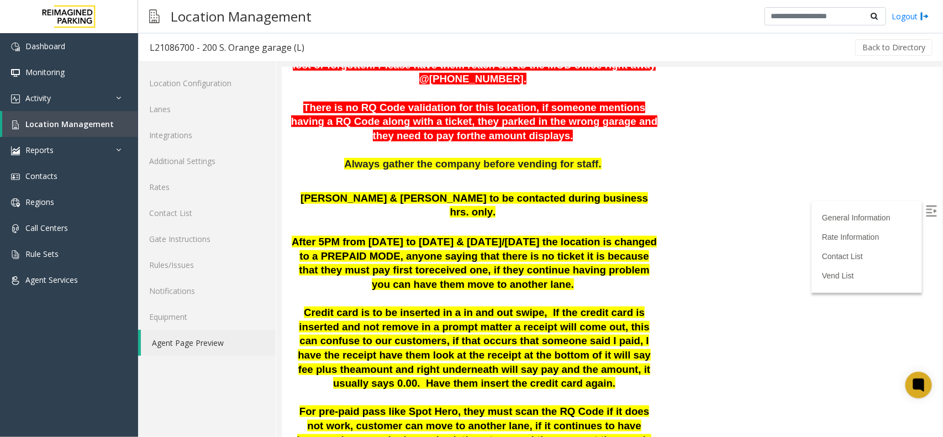
click at [397, 263] on span "received one, if they continue having problem you can have them move to another…" at bounding box center [510, 276] width 278 height 26
click at [516, 260] on p "After 5PM from [DATE] to [DATE] & [DATE]/[DATE] the location is changed to a PR…" at bounding box center [473, 263] width 368 height 56
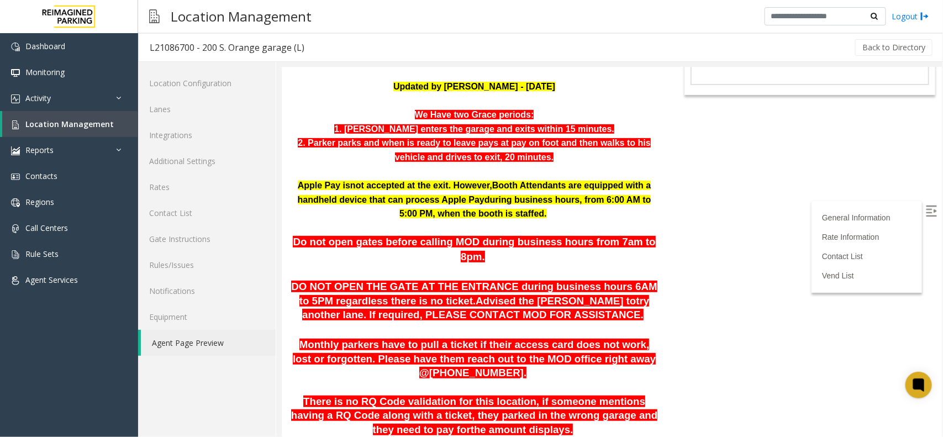
scroll to position [144, 0]
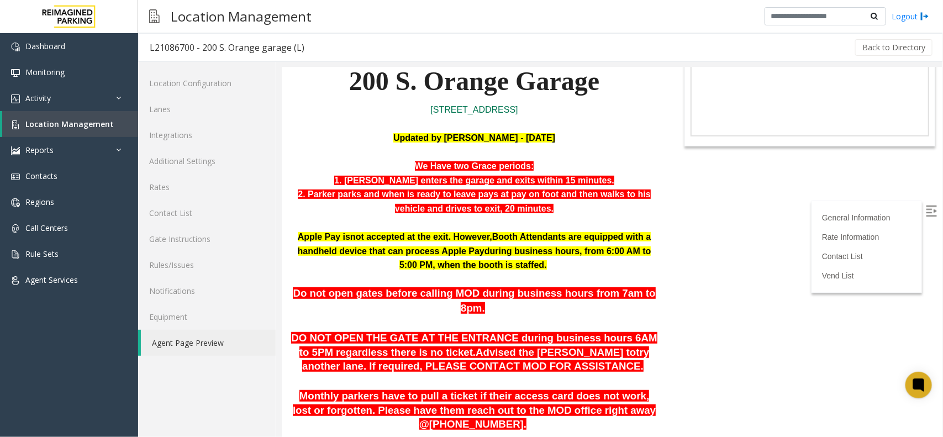
click at [641, 289] on p "Do not open gates before calling MOD during business hours from 7am to 8pm ." at bounding box center [473, 300] width 368 height 29
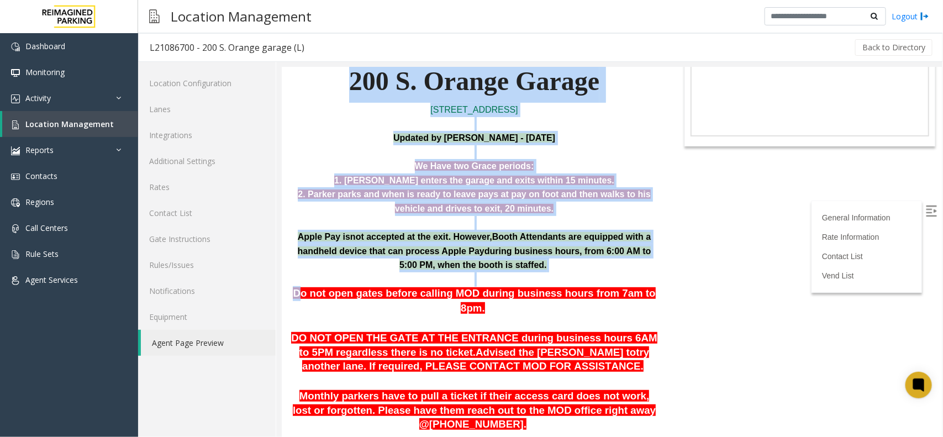
drag, startPoint x: 303, startPoint y: 289, endPoint x: 694, endPoint y: 288, distance: 391.1
click at [694, 288] on html "L21086700 - 200 S. Orange garage (L) General Information Revenue Control Manufa…" at bounding box center [611, 108] width 660 height 370
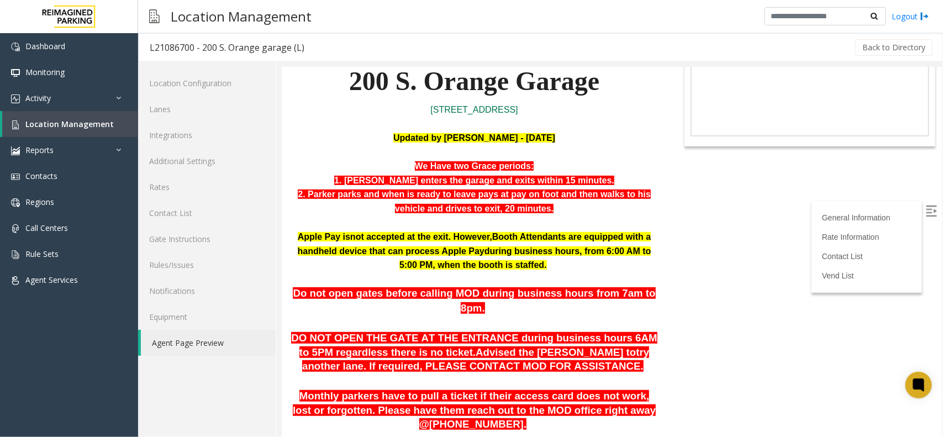
click at [694, 288] on html "L21086700 - 200 S. Orange garage (L) General Information Revenue Control Manufa…" at bounding box center [611, 108] width 660 height 370
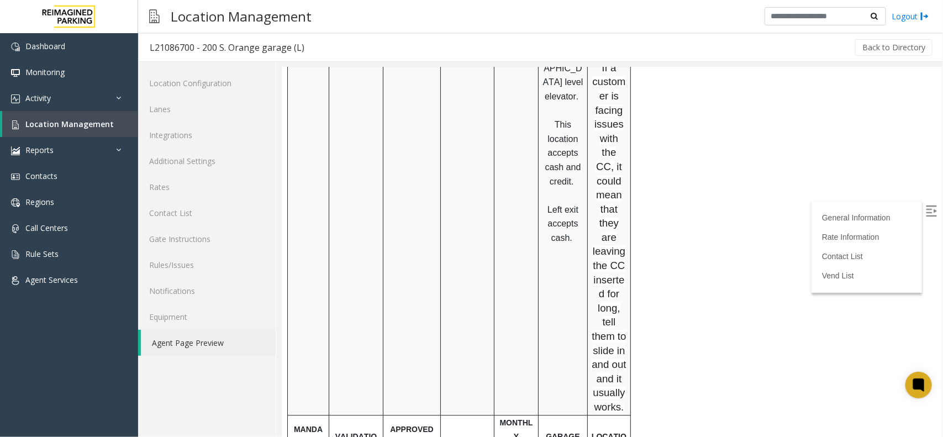
scroll to position [1041, 0]
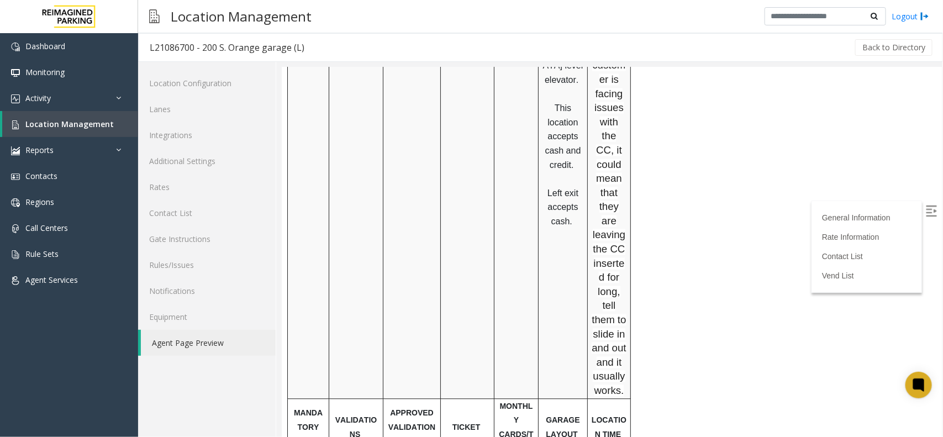
click at [924, 204] on label at bounding box center [932, 212] width 17 height 17
click at [847, 251] on link "Contact List" at bounding box center [843, 255] width 45 height 9
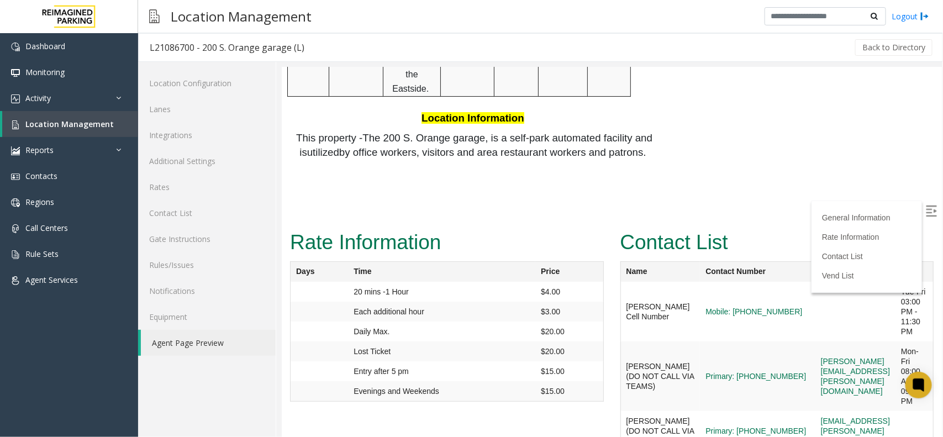
click at [815, 341] on td "[PERSON_NAME][EMAIL_ADDRESS][PERSON_NAME][DOMAIN_NAME]" at bounding box center [855, 376] width 80 height 70
click at [701, 410] on td "Primary: [PHONE_NUMBER]" at bounding box center [756, 430] width 115 height 40
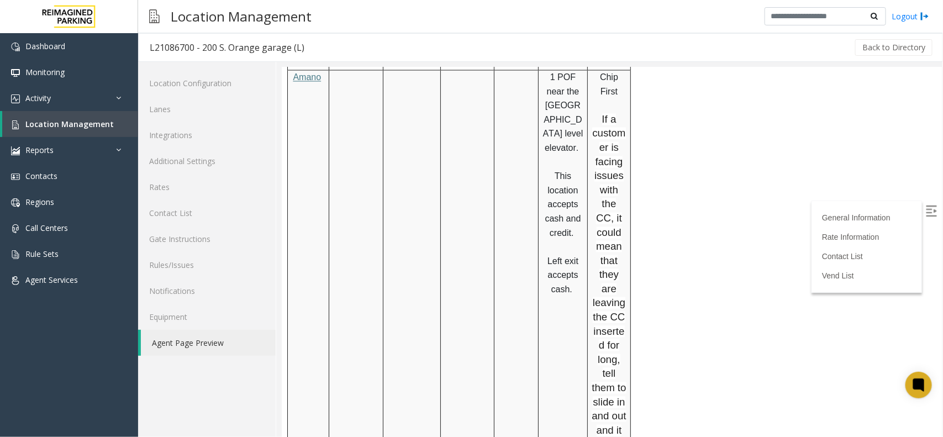
scroll to position [764, 0]
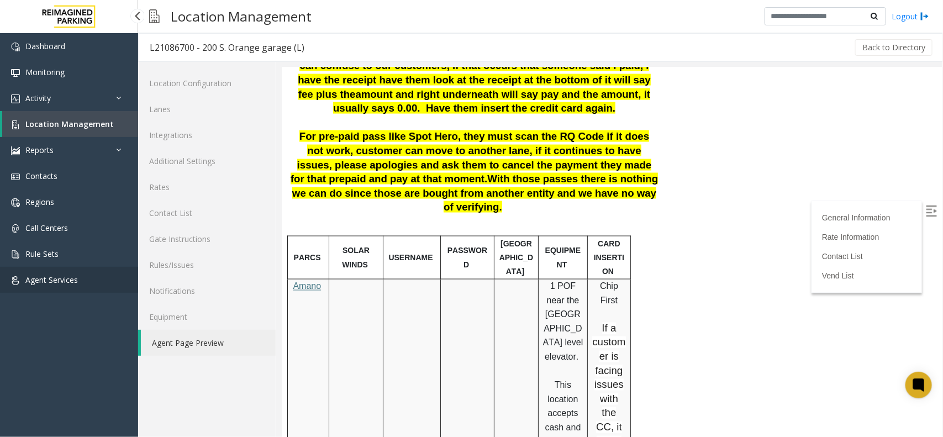
click at [64, 279] on span "Agent Services" at bounding box center [51, 280] width 52 height 10
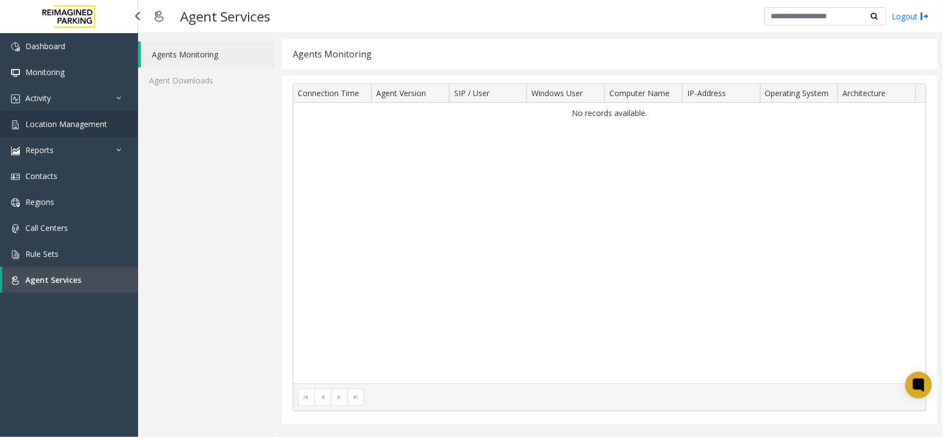
click at [86, 125] on span "Location Management" at bounding box center [66, 124] width 82 height 10
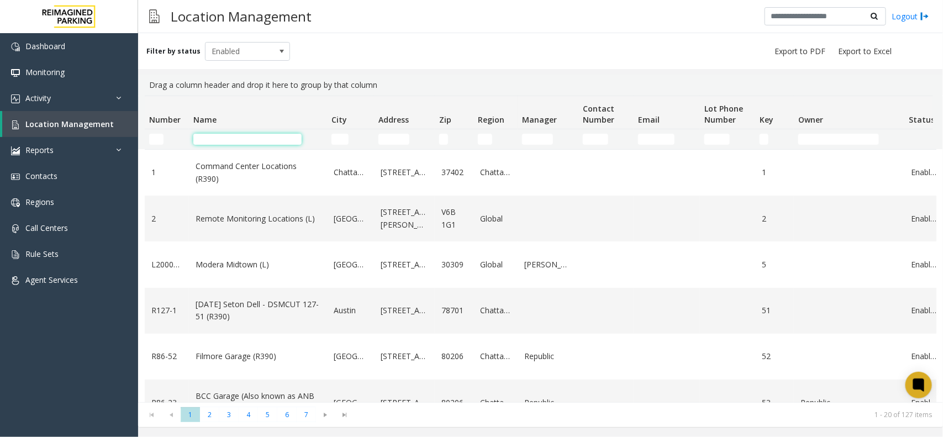
click at [257, 144] on input "Name Filter" at bounding box center [247, 139] width 108 height 11
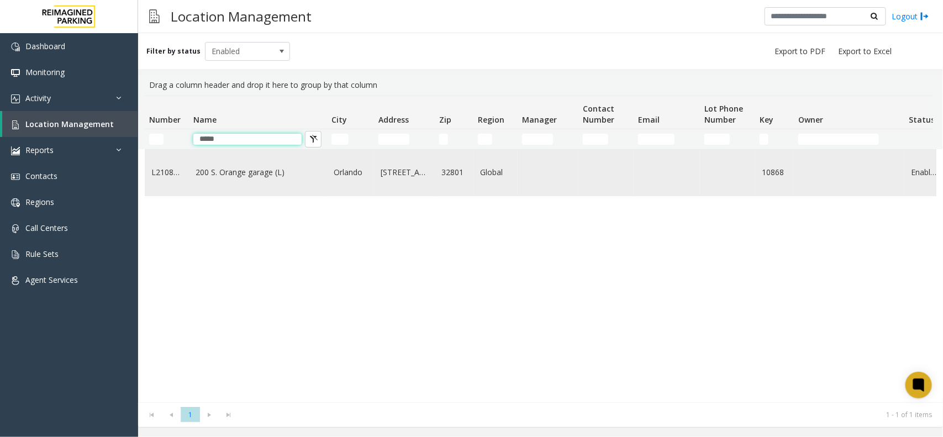
type input "*****"
click at [258, 178] on link "200 S. Orange garage (L)" at bounding box center [258, 172] width 125 height 12
